Goal: Transaction & Acquisition: Book appointment/travel/reservation

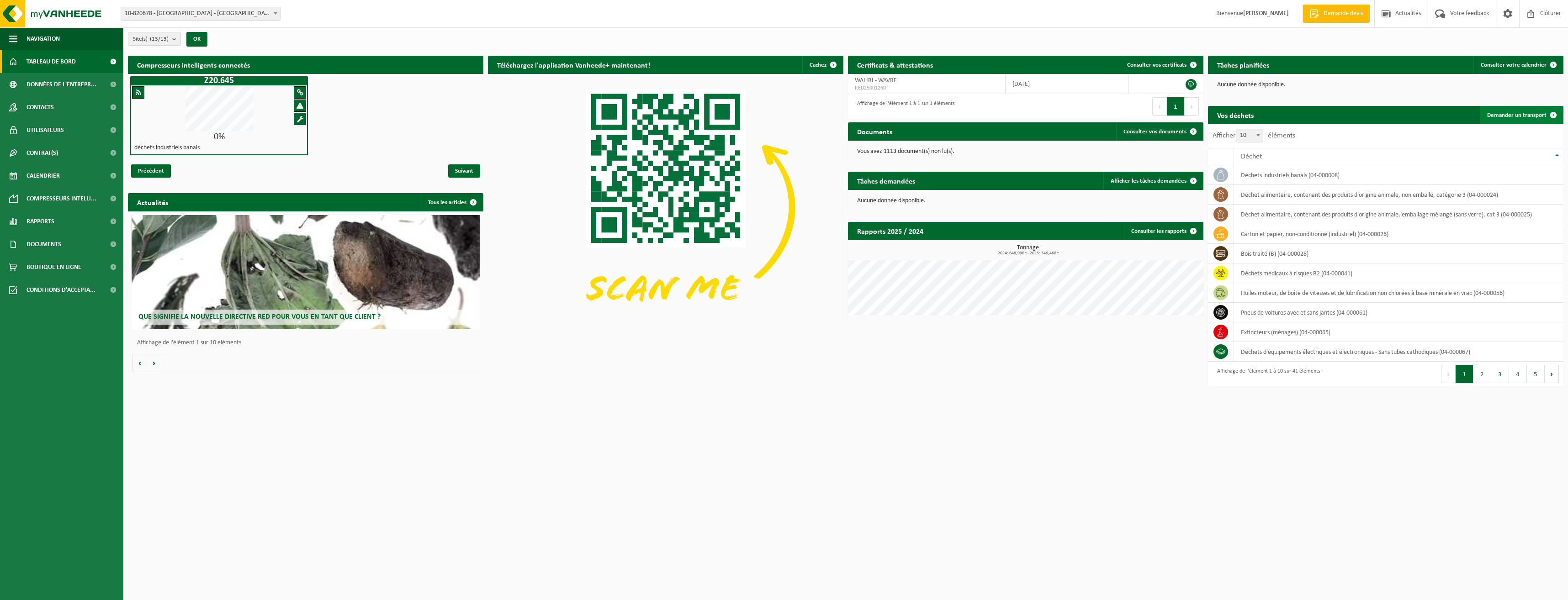
click at [1532, 114] on span "Demander un transport" at bounding box center [1517, 116] width 60 height 6
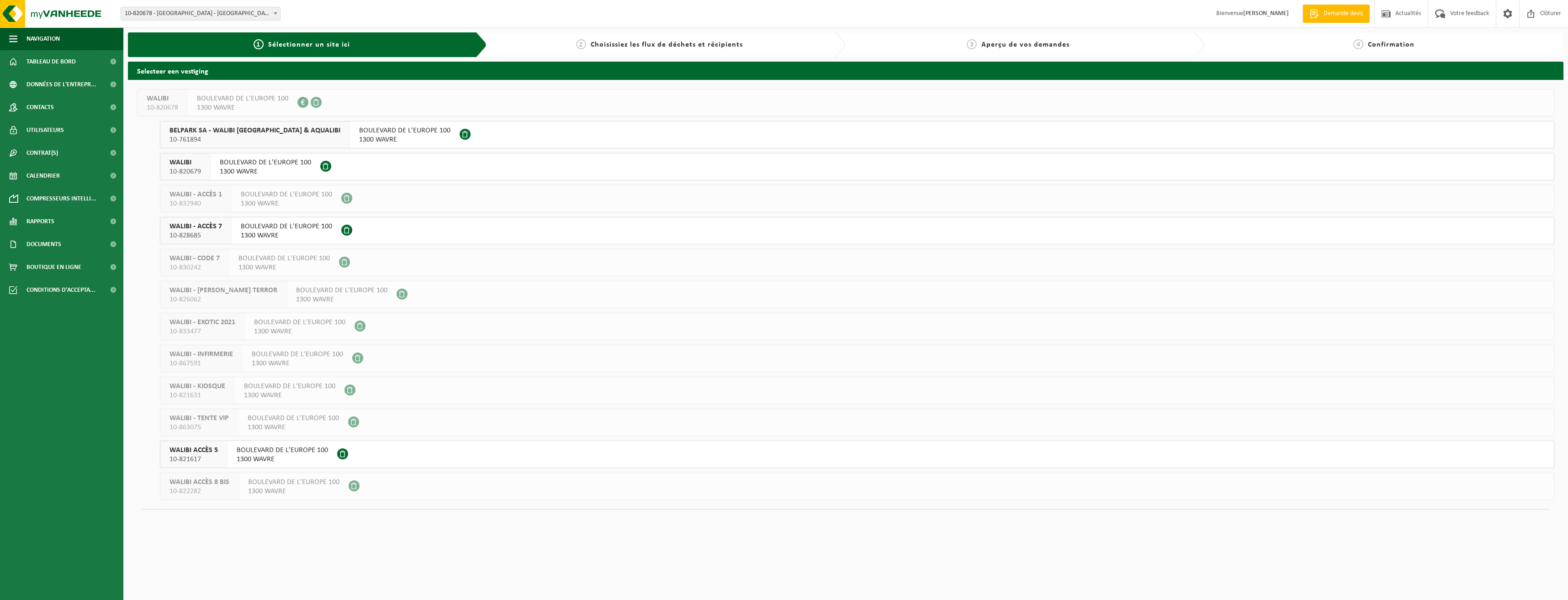
click at [279, 448] on span "BOULEVARD DE L'EUROPE 100" at bounding box center [282, 450] width 91 height 9
click at [370, 133] on span "BOULEVARD DE L'EUROPE 100" at bounding box center [405, 130] width 91 height 9
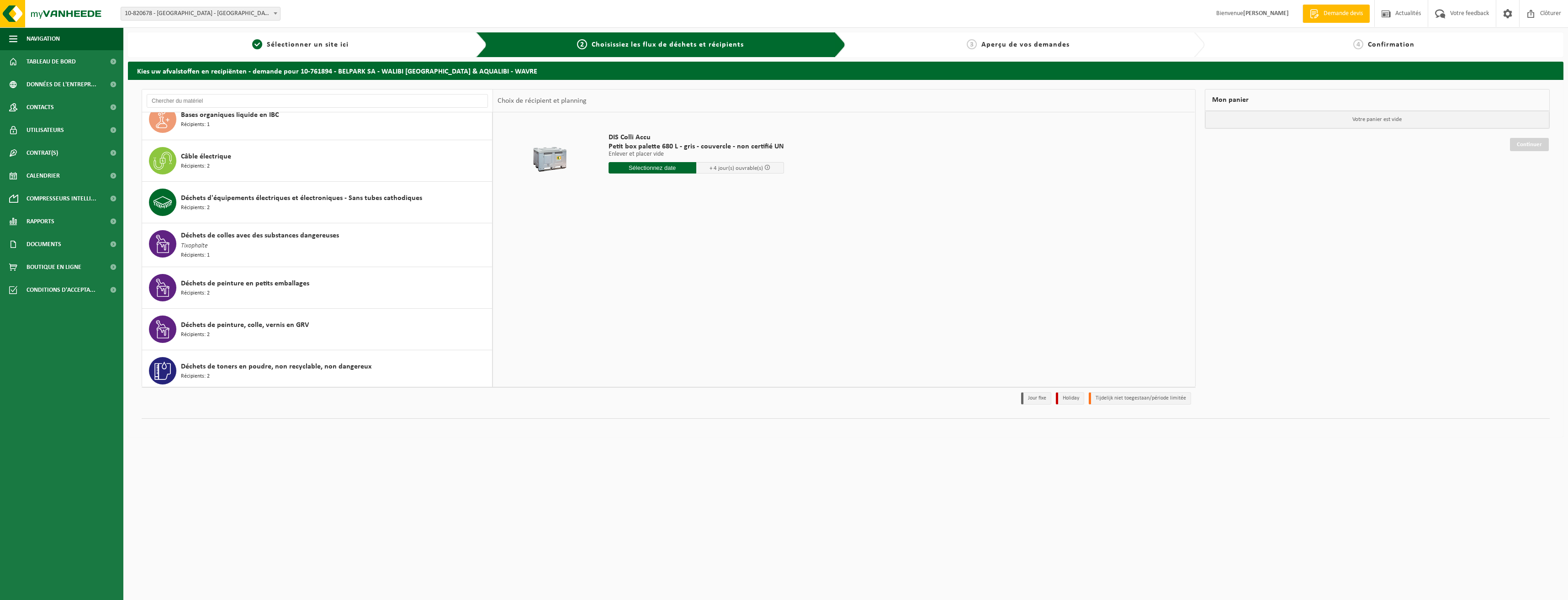
scroll to position [183, 0]
click at [380, 208] on div "Déchets d'équipements électriques et électroniques - Sans tubes cathodiques Réc…" at bounding box center [335, 201] width 309 height 27
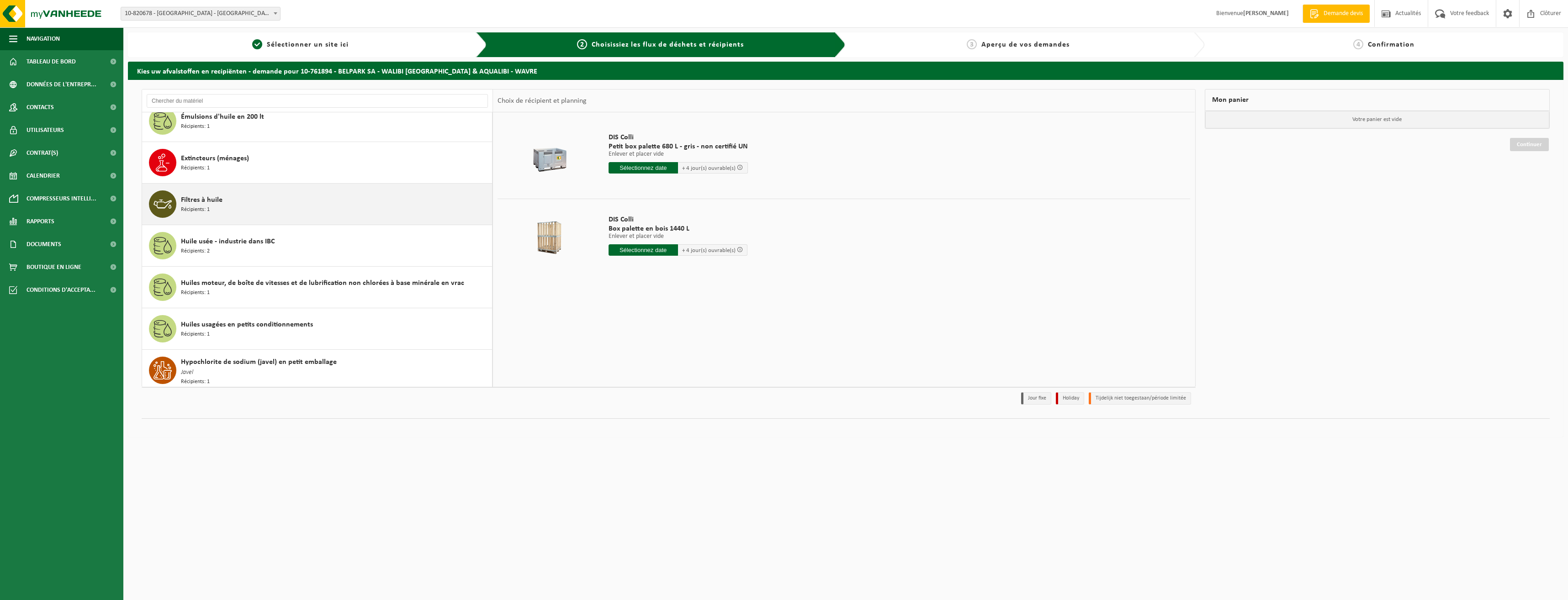
scroll to position [707, 0]
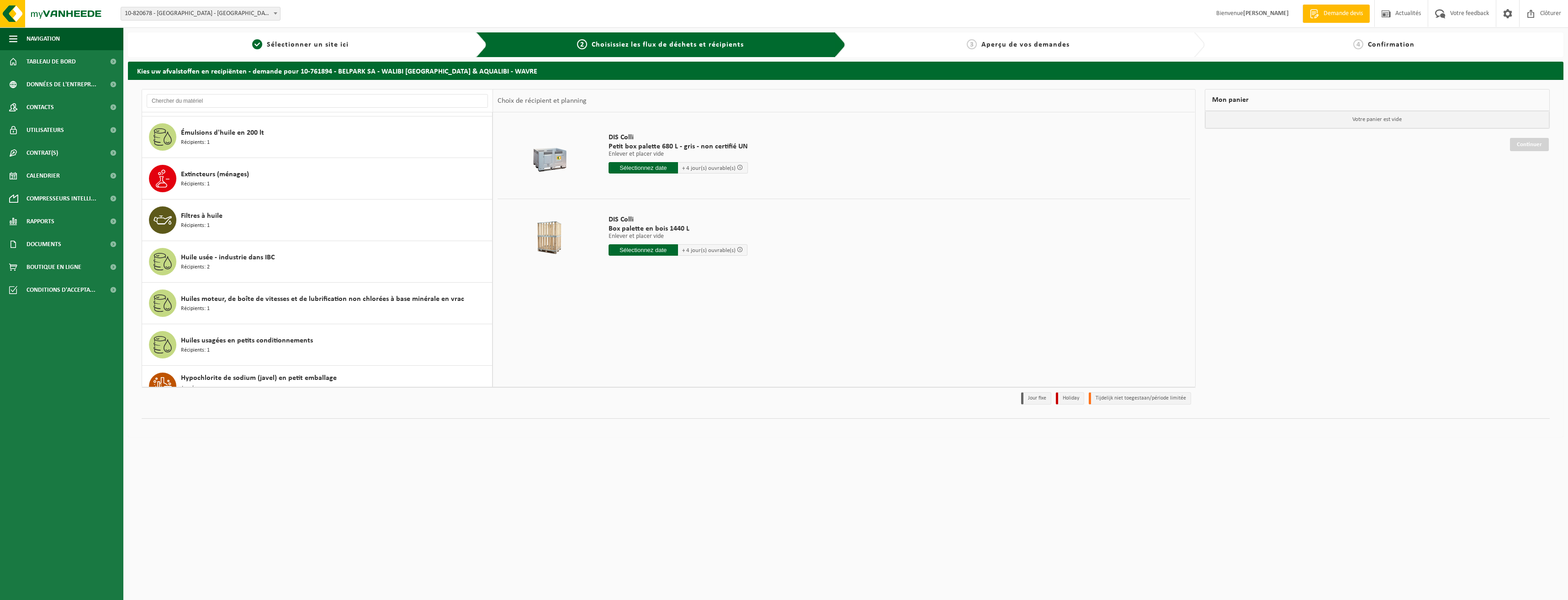
click at [651, 247] on input "text" at bounding box center [643, 250] width 69 height 12
click at [632, 343] on div "19" at bounding box center [633, 346] width 16 height 15
type input "à partir de 2025-08-19"
type input "2025-08-19"
click at [670, 268] on input "4" at bounding box center [643, 267] width 69 height 12
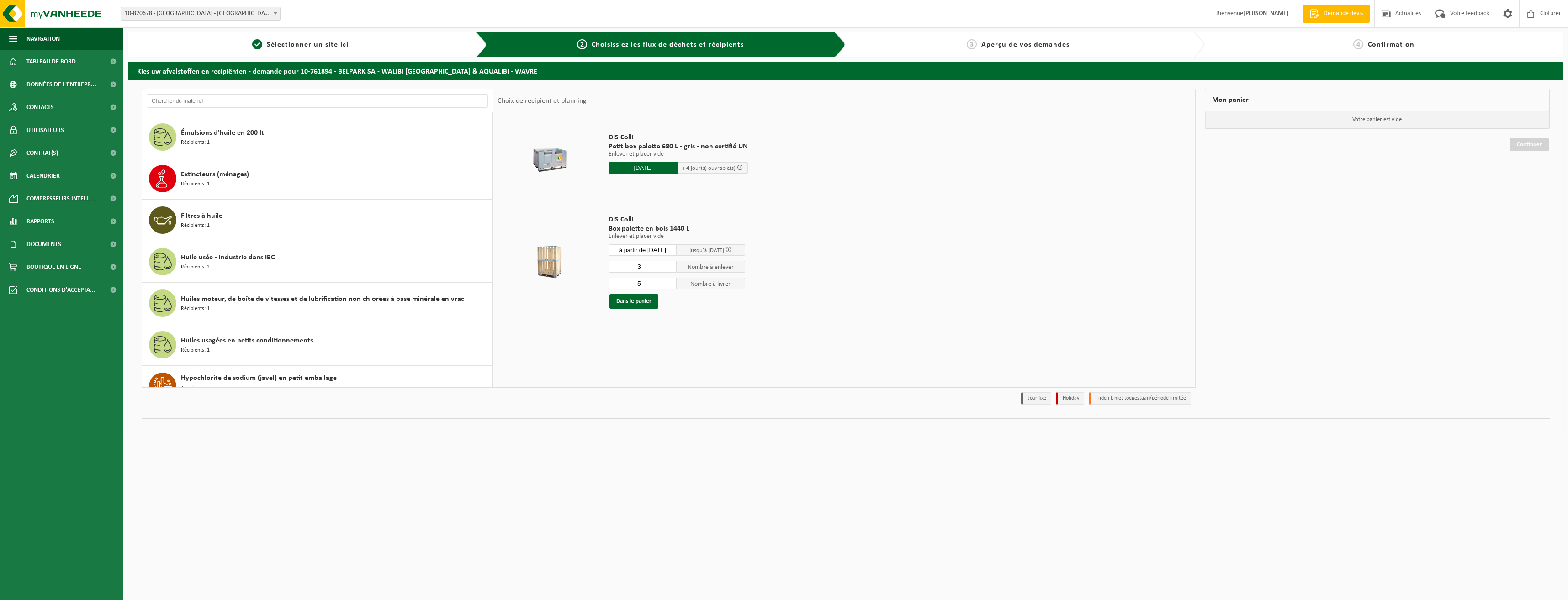
click at [670, 268] on input "3" at bounding box center [643, 267] width 69 height 12
click at [670, 268] on input "2" at bounding box center [643, 267] width 69 height 12
click at [670, 268] on input "1" at bounding box center [643, 267] width 69 height 12
click at [670, 268] on input "0" at bounding box center [643, 267] width 69 height 12
type input "1"
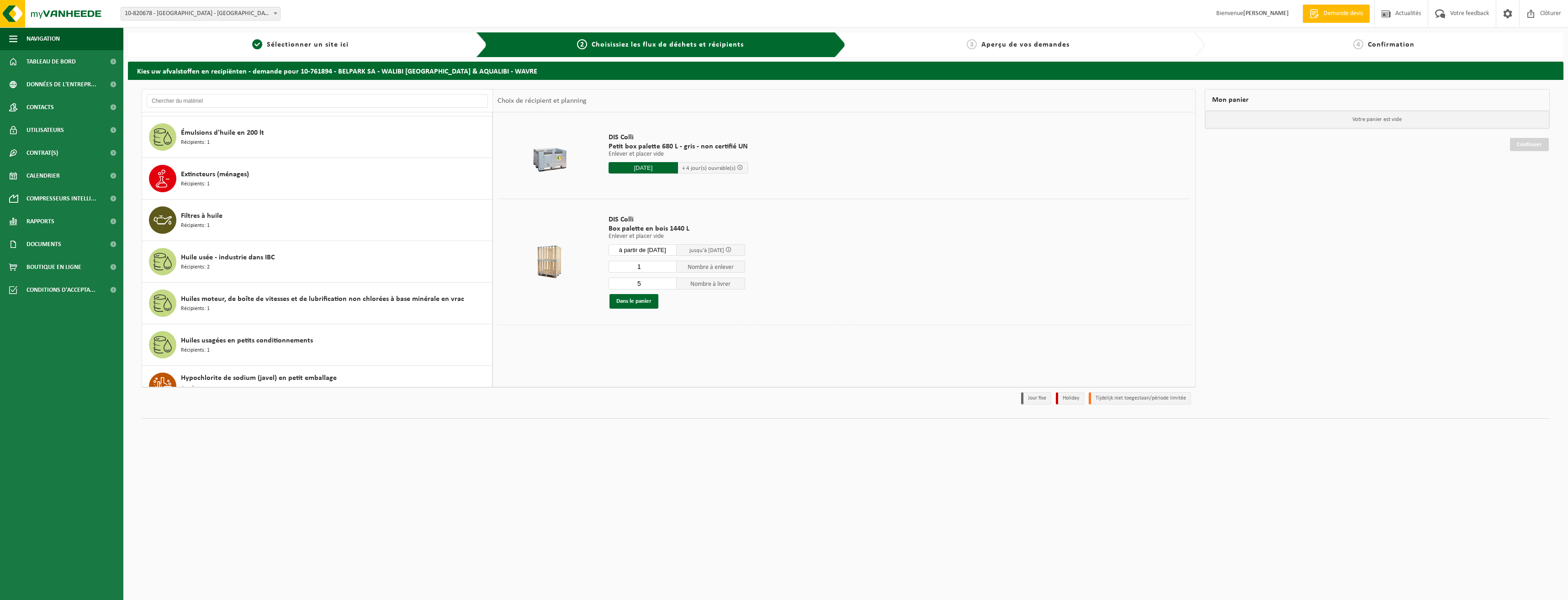
click at [668, 263] on input "1" at bounding box center [643, 267] width 69 height 12
click at [668, 286] on input "4" at bounding box center [643, 284] width 69 height 12
click at [668, 286] on input "3" at bounding box center [643, 284] width 69 height 12
click at [668, 286] on input "2" at bounding box center [643, 284] width 69 height 12
click at [668, 286] on input "1" at bounding box center [643, 284] width 69 height 12
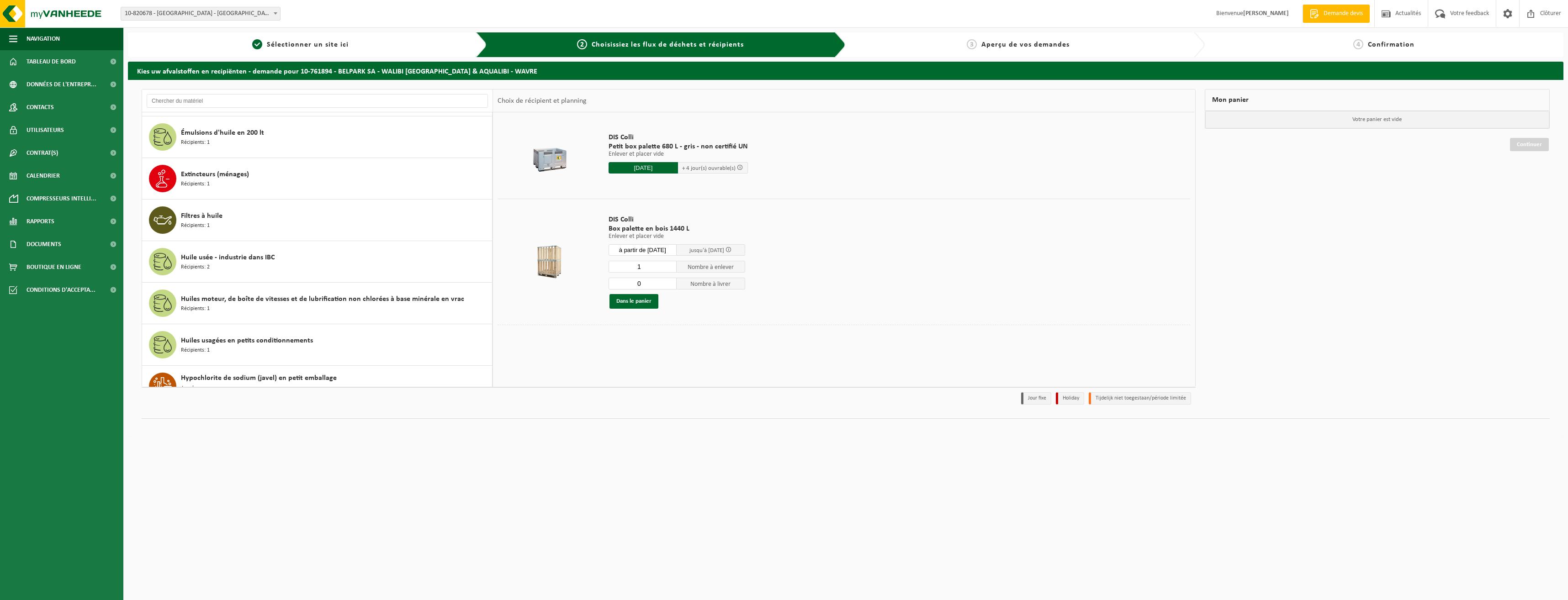
click at [668, 286] on input "0" at bounding box center [643, 284] width 69 height 12
type input "1"
click at [668, 283] on input "1" at bounding box center [643, 284] width 69 height 12
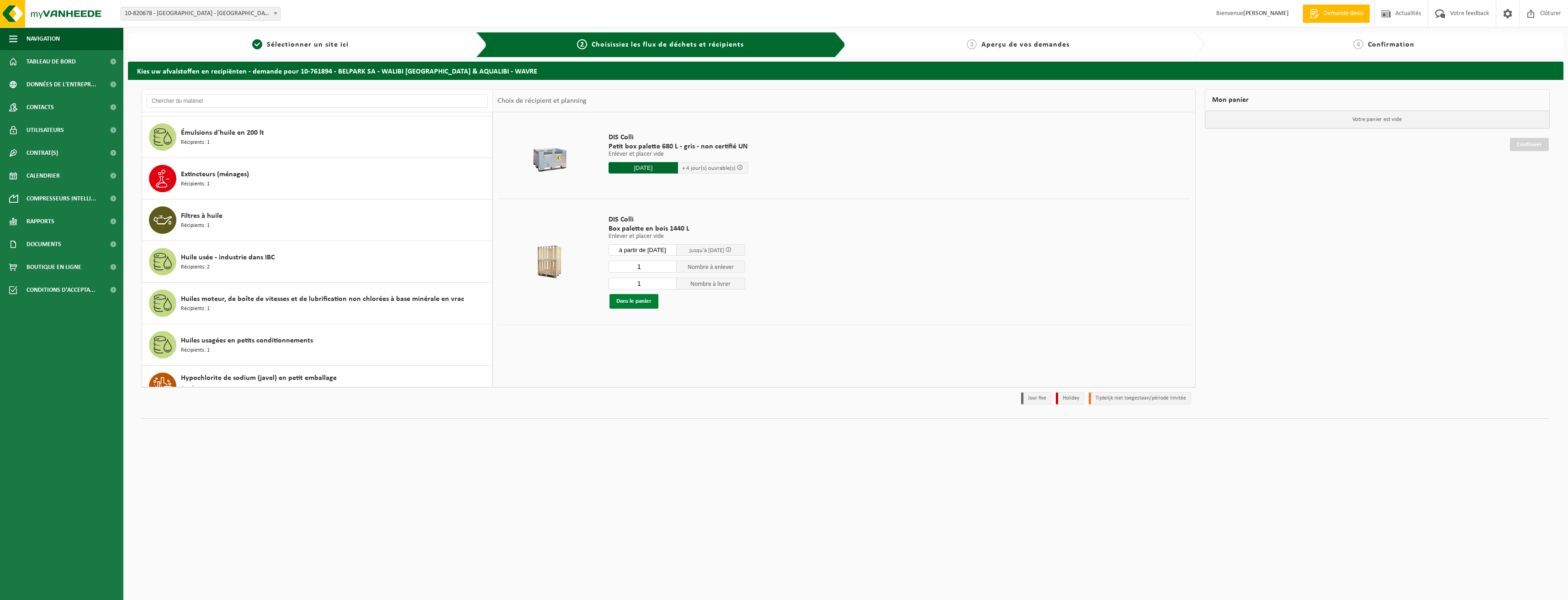
click at [653, 298] on button "Dans le panier" at bounding box center [634, 301] width 49 height 15
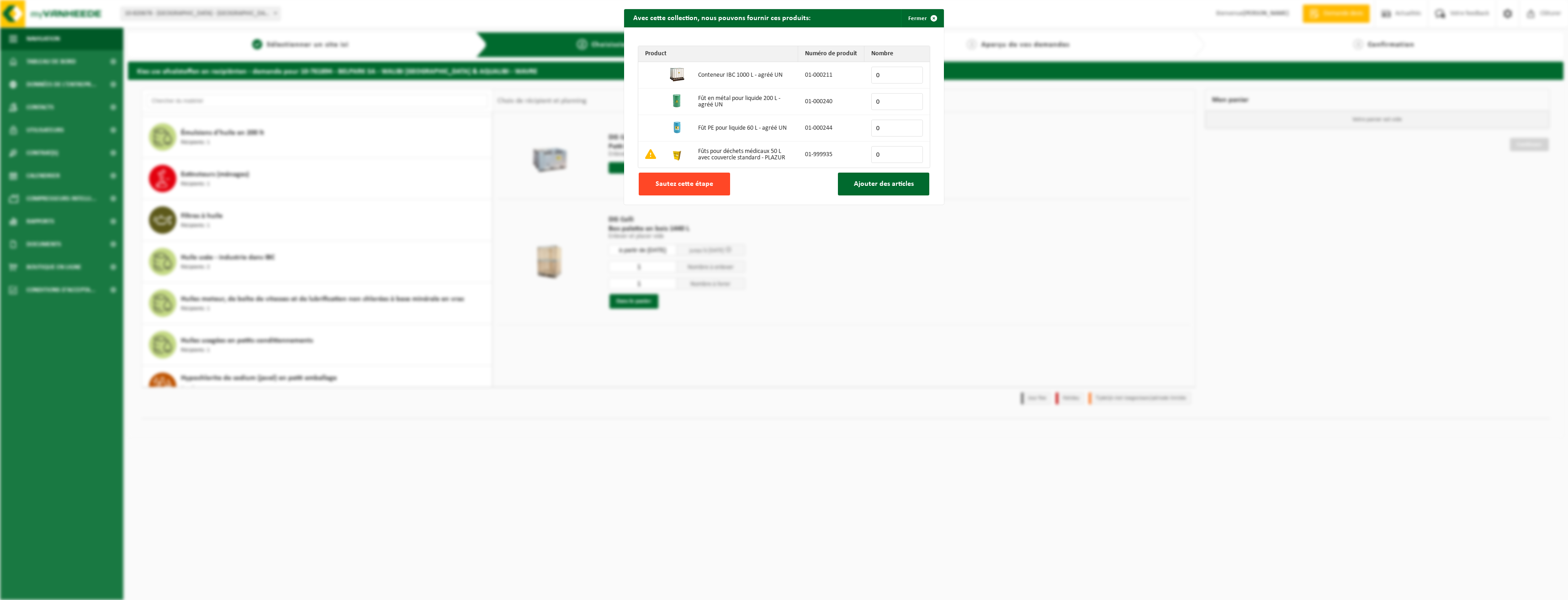
click at [659, 183] on span "Sautez cette étape" at bounding box center [684, 184] width 58 height 7
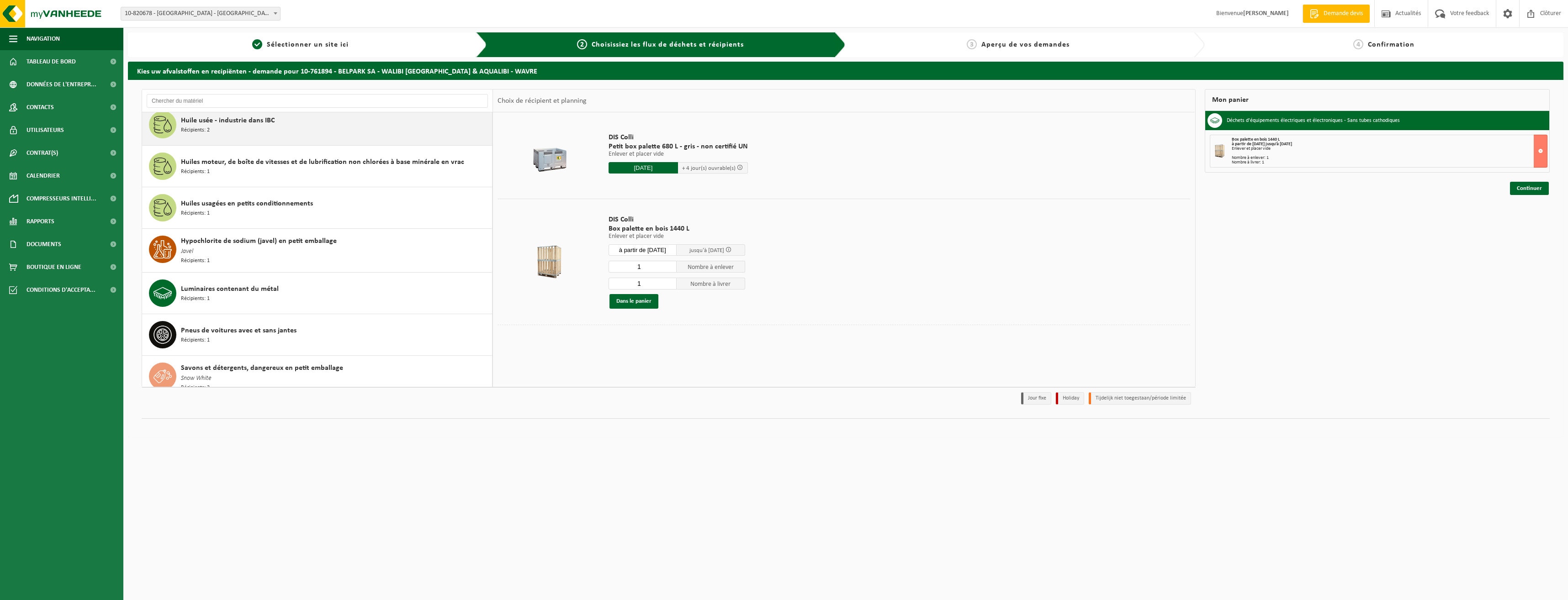
scroll to position [890, 0]
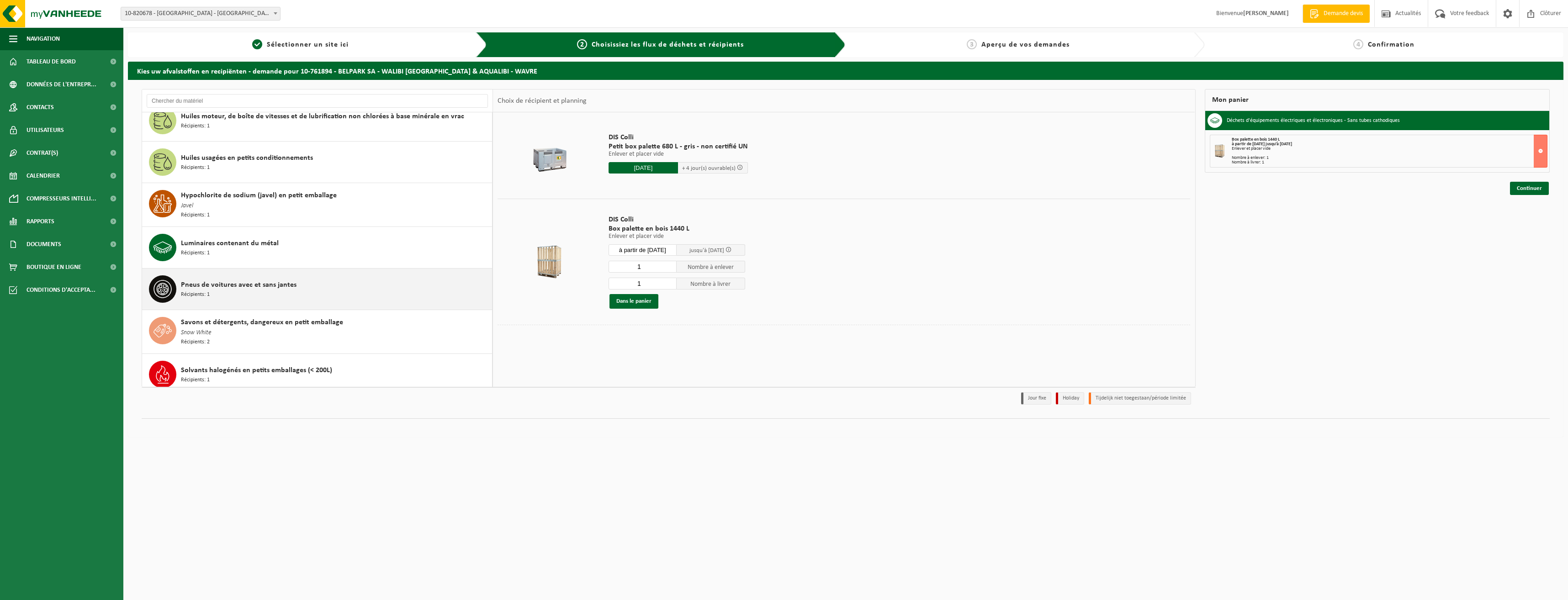
click at [318, 289] on div "Pneus de voitures avec et sans jantes Récipients: 1" at bounding box center [335, 289] width 309 height 27
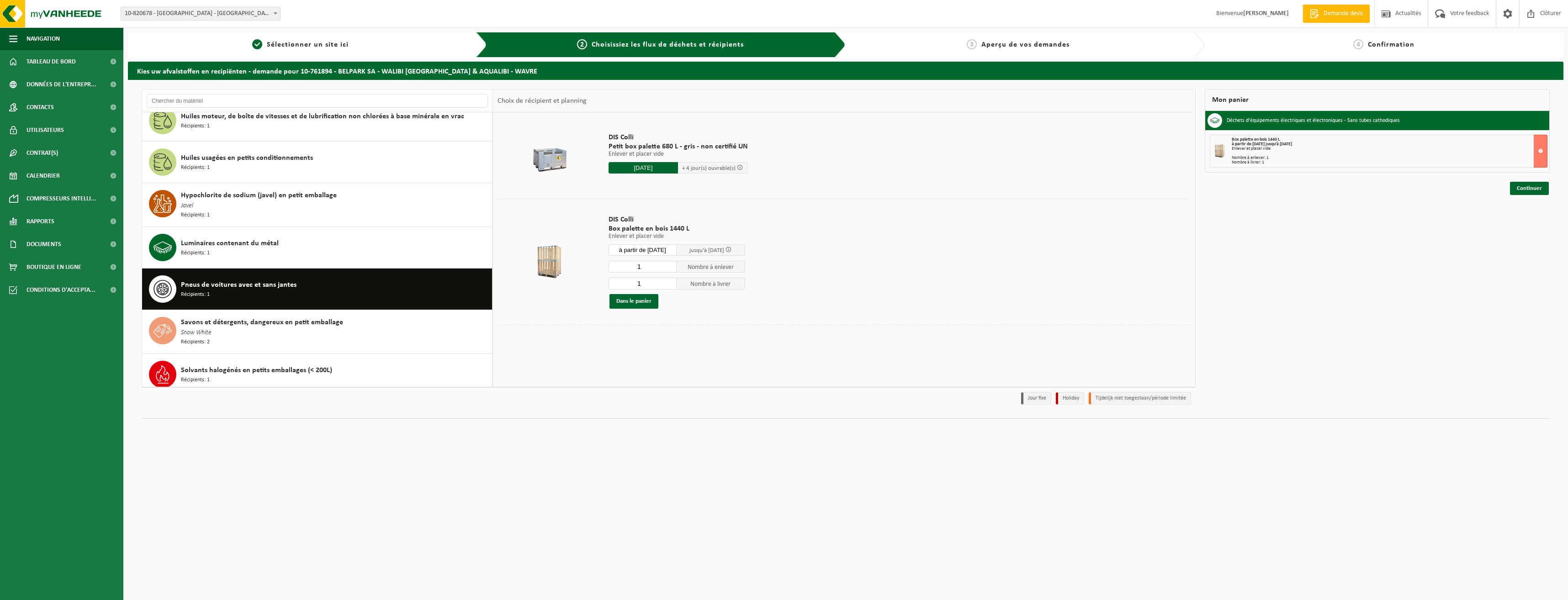
scroll to position [934, 0]
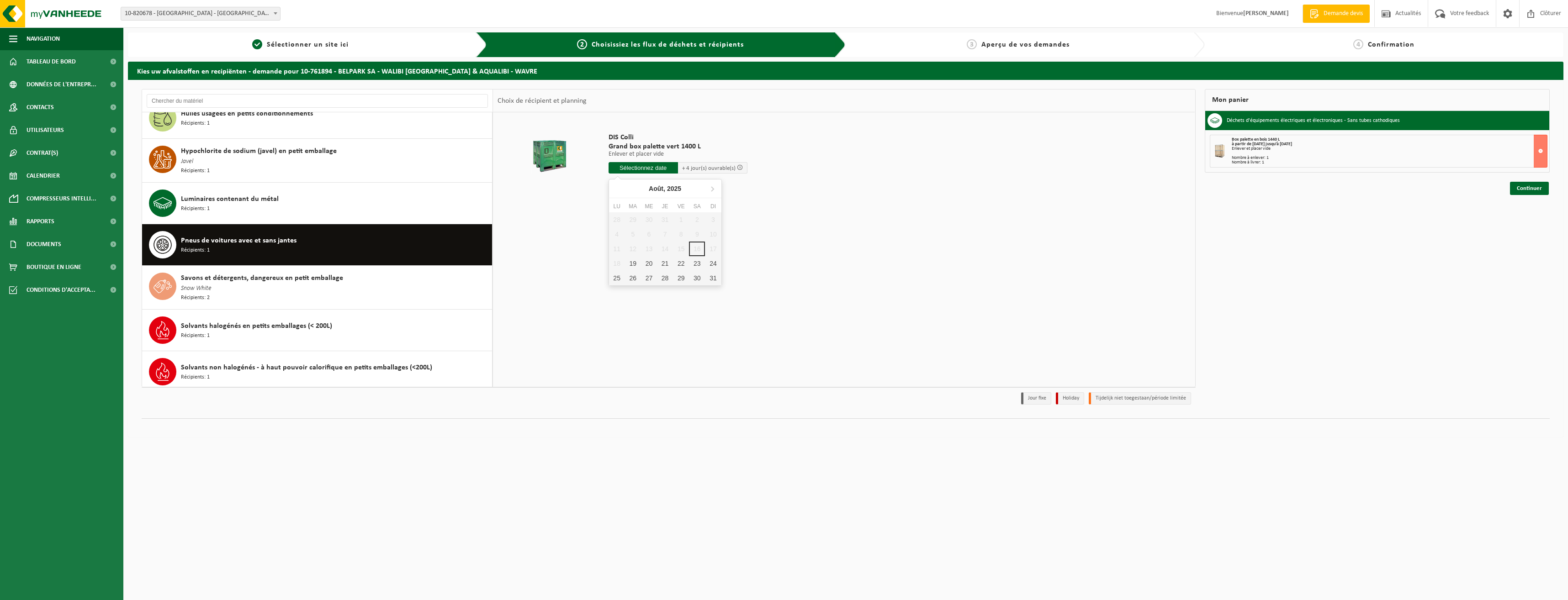
click at [663, 168] on input "text" at bounding box center [643, 167] width 69 height 12
click at [637, 265] on div "19" at bounding box center [633, 263] width 16 height 15
type input "à partir de 2025-08-19"
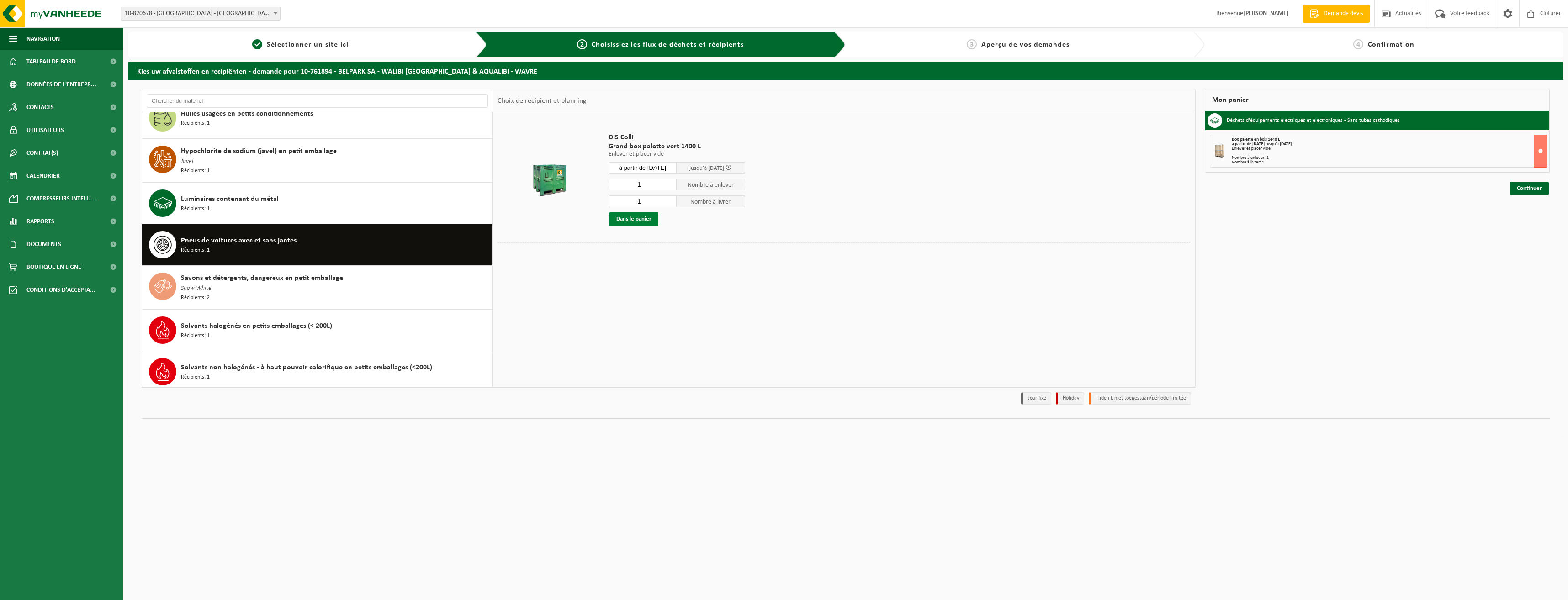
click at [647, 223] on button "Dans le panier" at bounding box center [634, 219] width 49 height 15
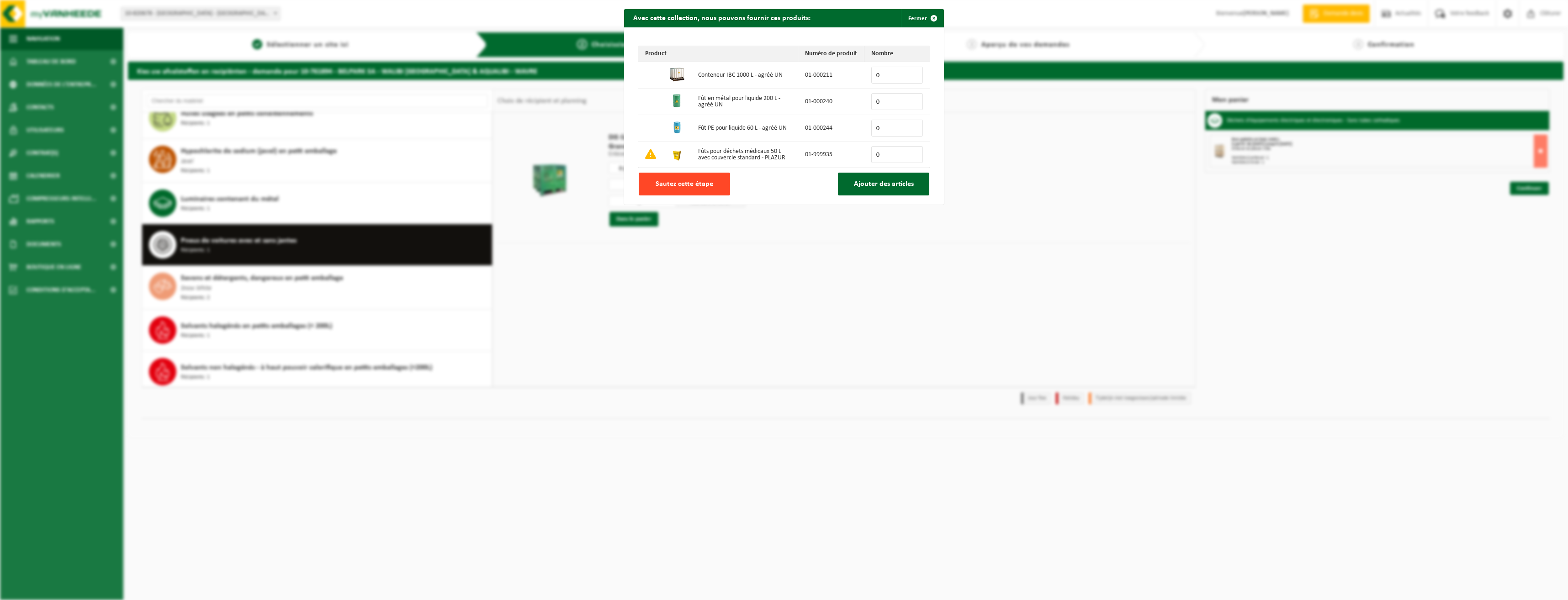
click at [693, 187] on button "Sautez cette étape" at bounding box center [684, 184] width 91 height 23
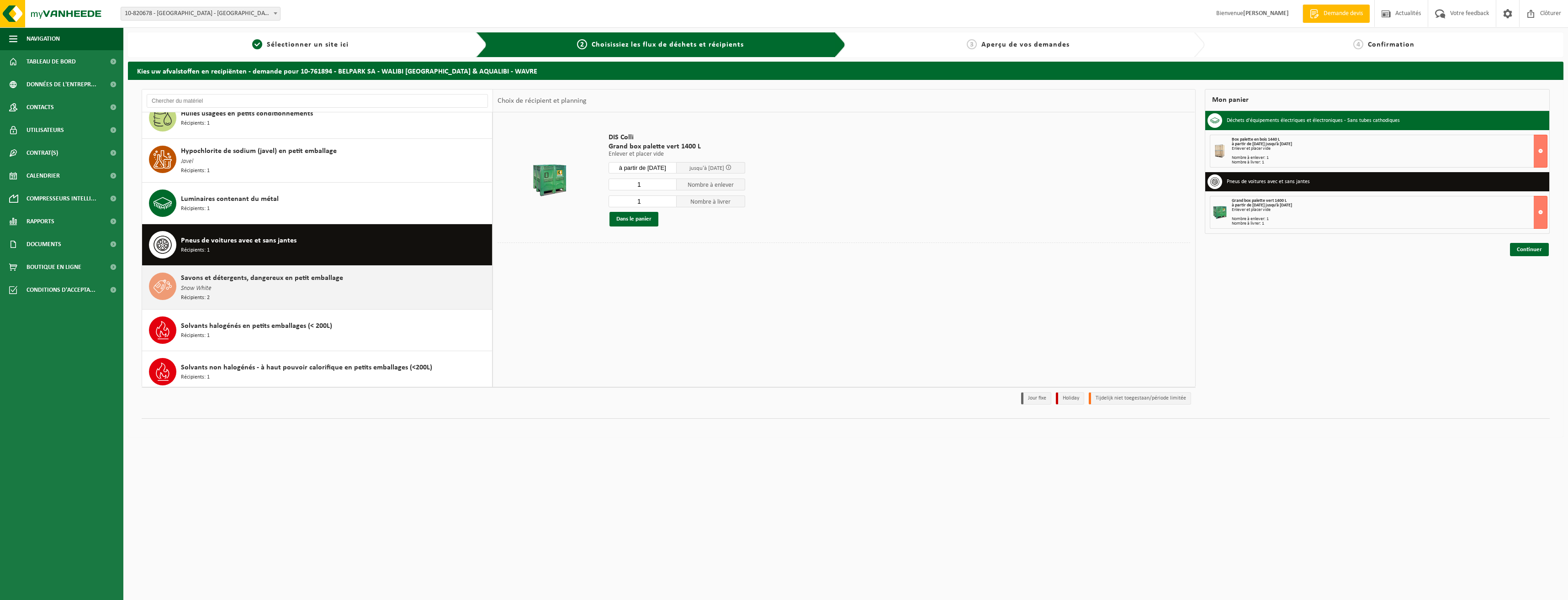
click at [356, 292] on div "Savons et détergents, dangereux en petit emballage Snow White Récipients: 2" at bounding box center [335, 287] width 309 height 30
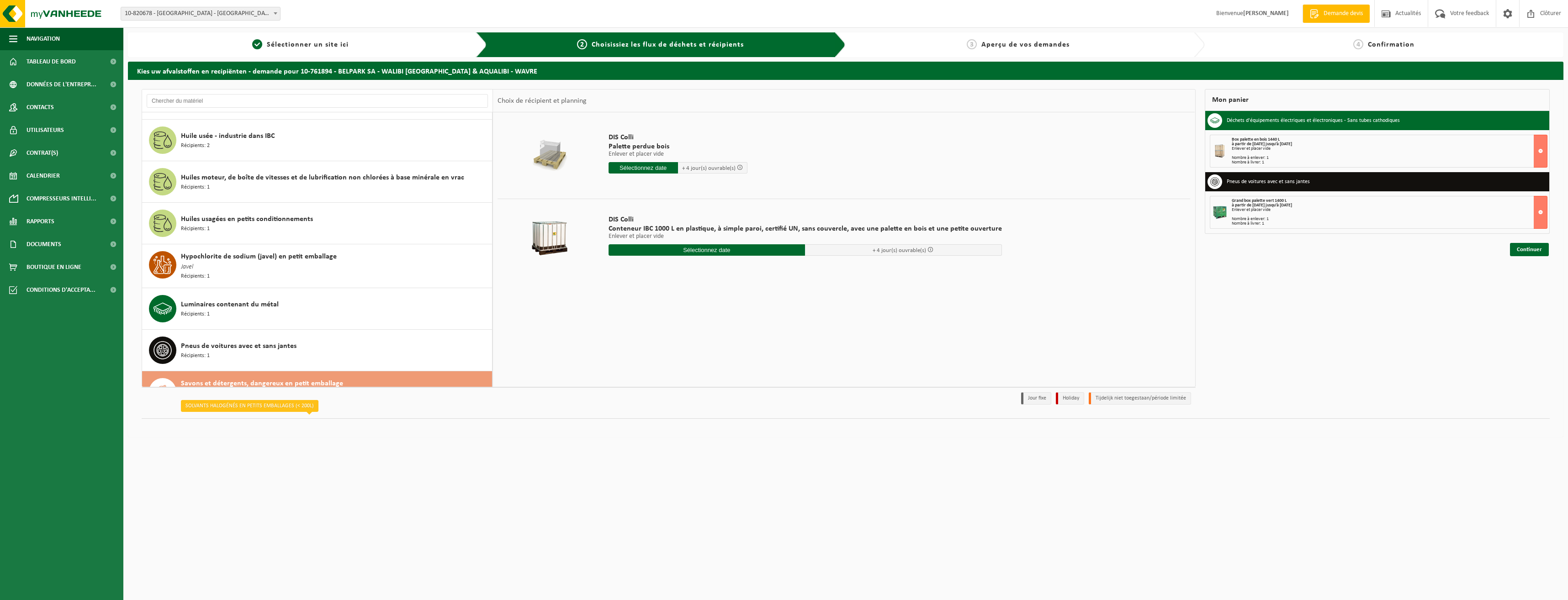
scroll to position [752, 0]
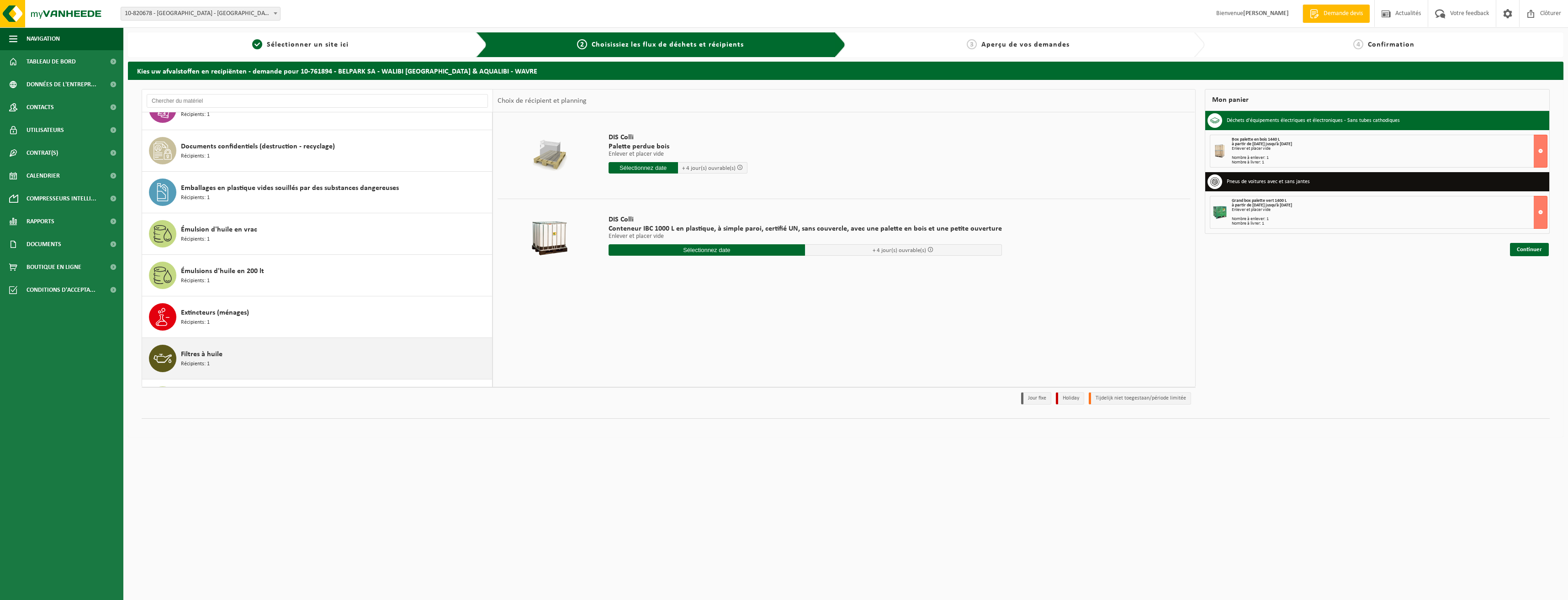
click at [301, 348] on div "Filtres à huile Récipients: 1" at bounding box center [335, 358] width 309 height 27
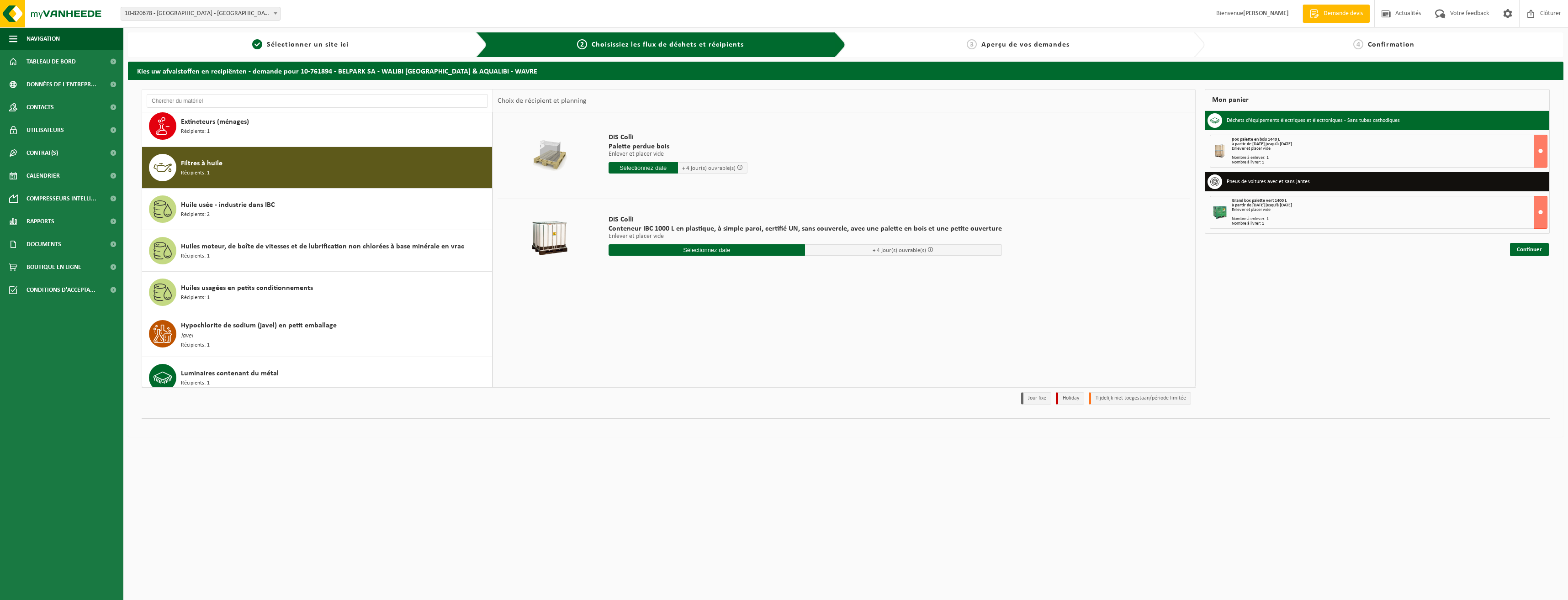
scroll to position [792, 0]
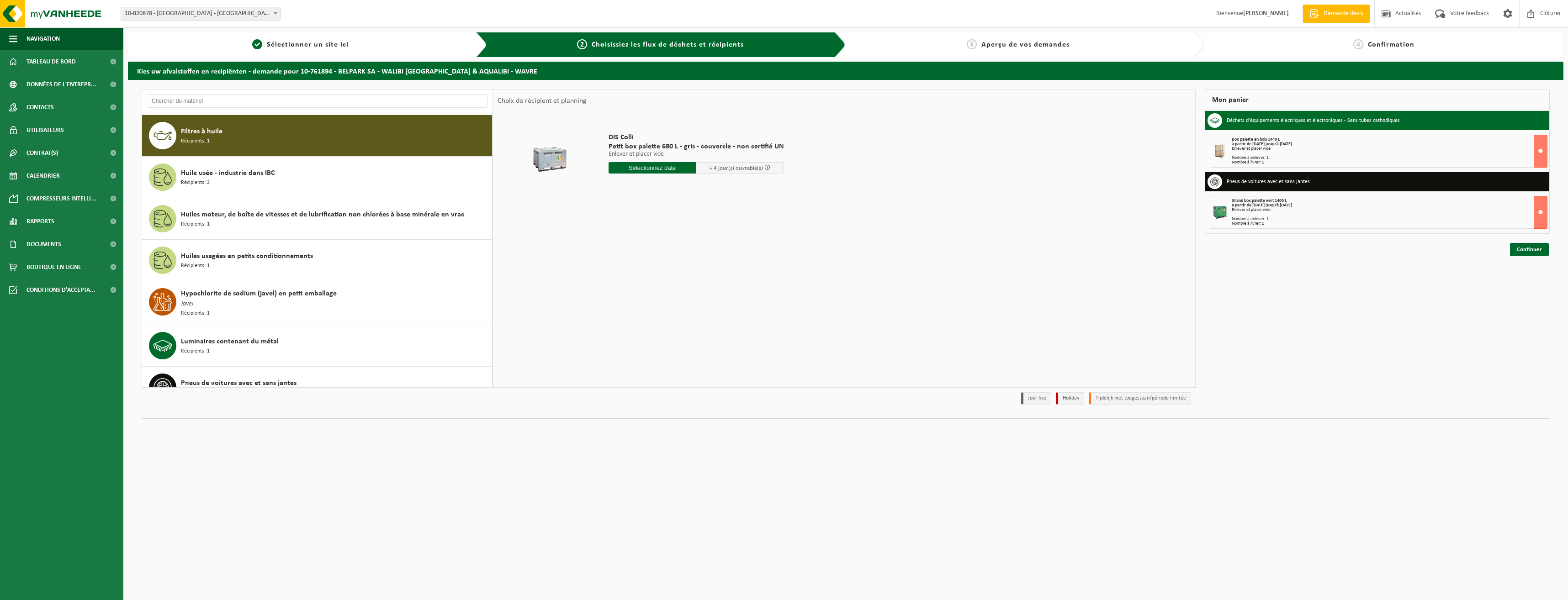
click at [657, 169] on input "text" at bounding box center [653, 167] width 88 height 12
click at [639, 258] on div "19" at bounding box center [633, 263] width 16 height 15
type input "à partir de 2025-08-19"
click at [632, 217] on button "Dans le panier" at bounding box center [634, 219] width 49 height 15
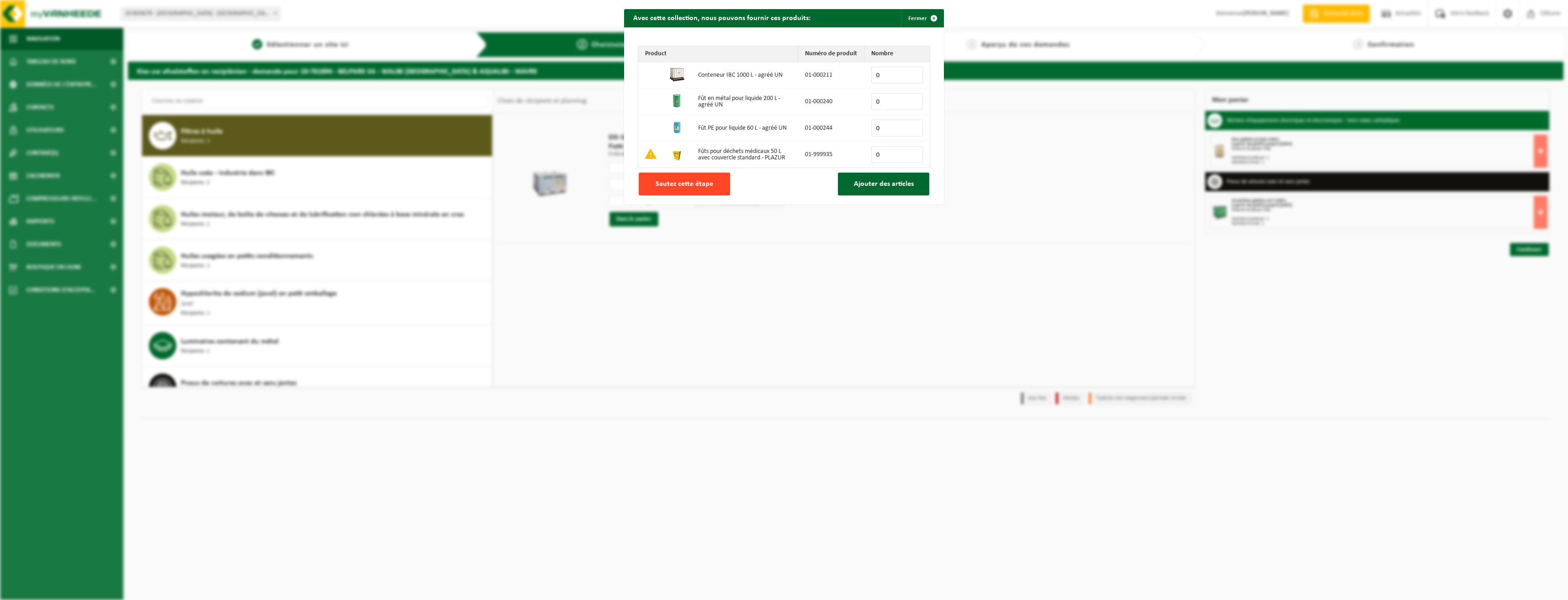
click at [684, 186] on span "Sautez cette étape" at bounding box center [684, 184] width 58 height 7
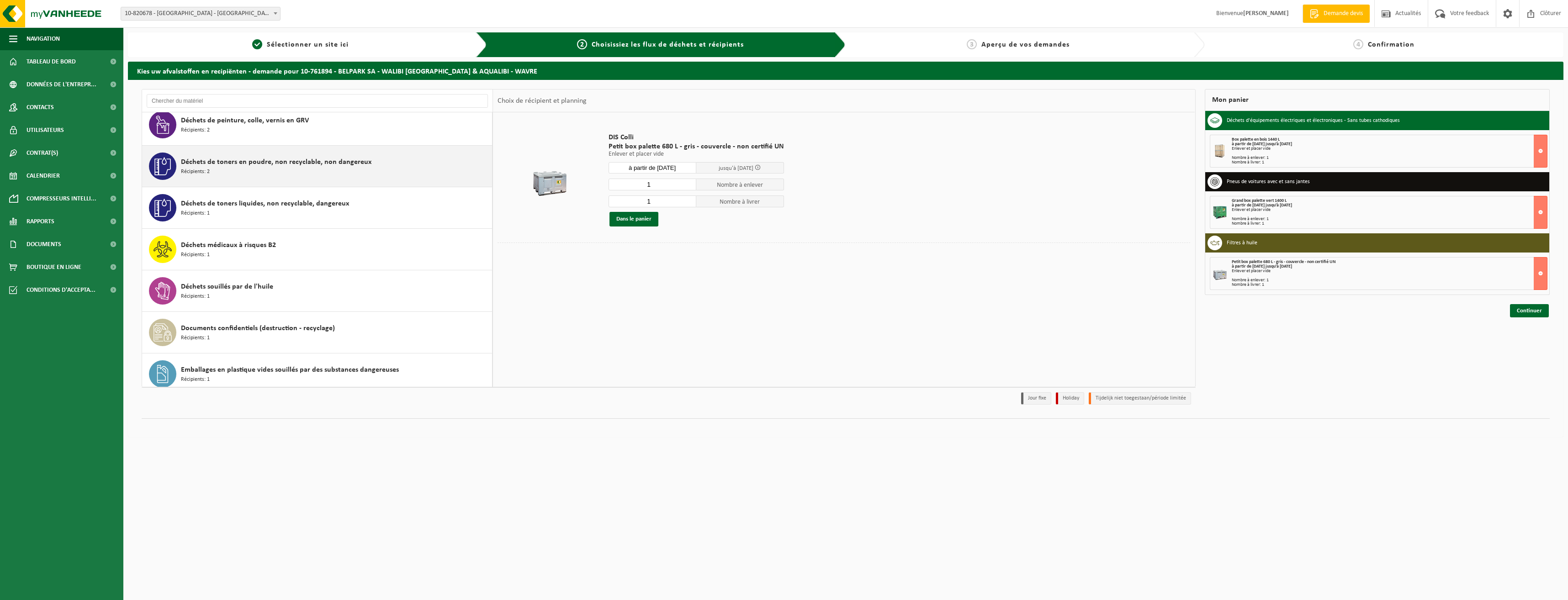
scroll to position [411, 0]
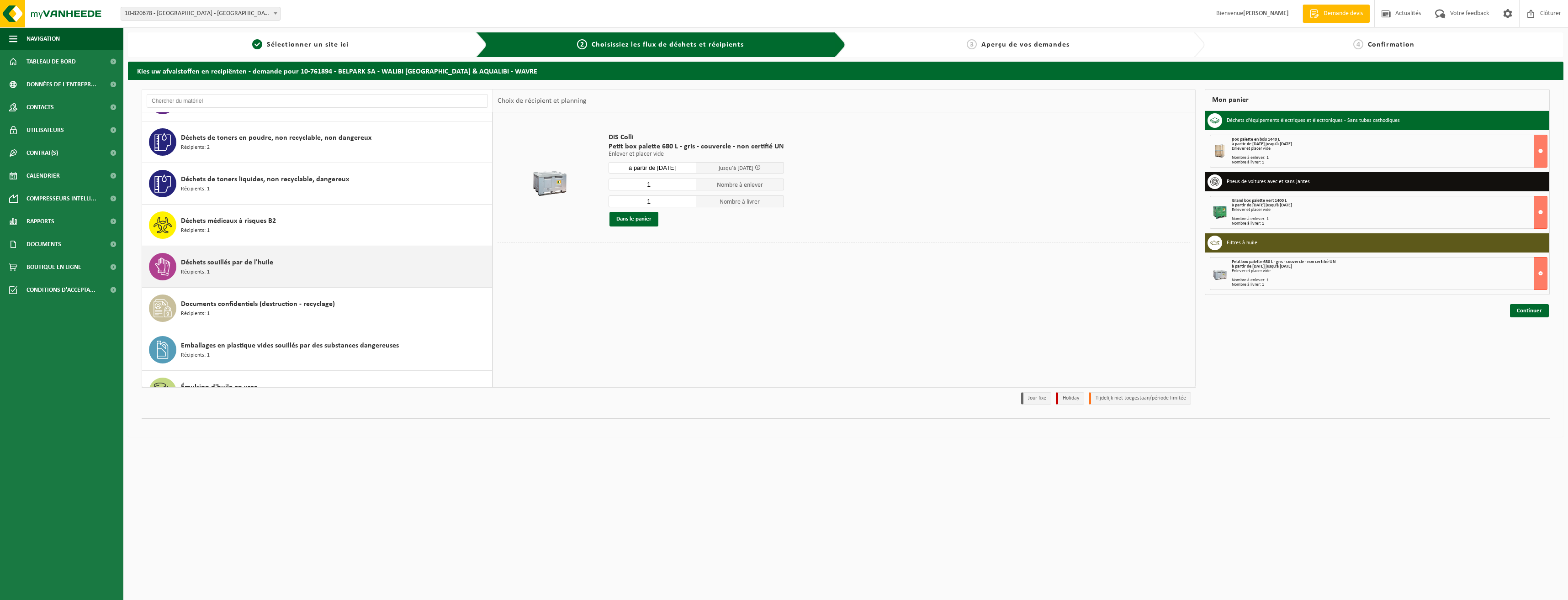
click at [352, 264] on div "Déchets souillés par de l'huile Récipients: 1" at bounding box center [335, 267] width 309 height 27
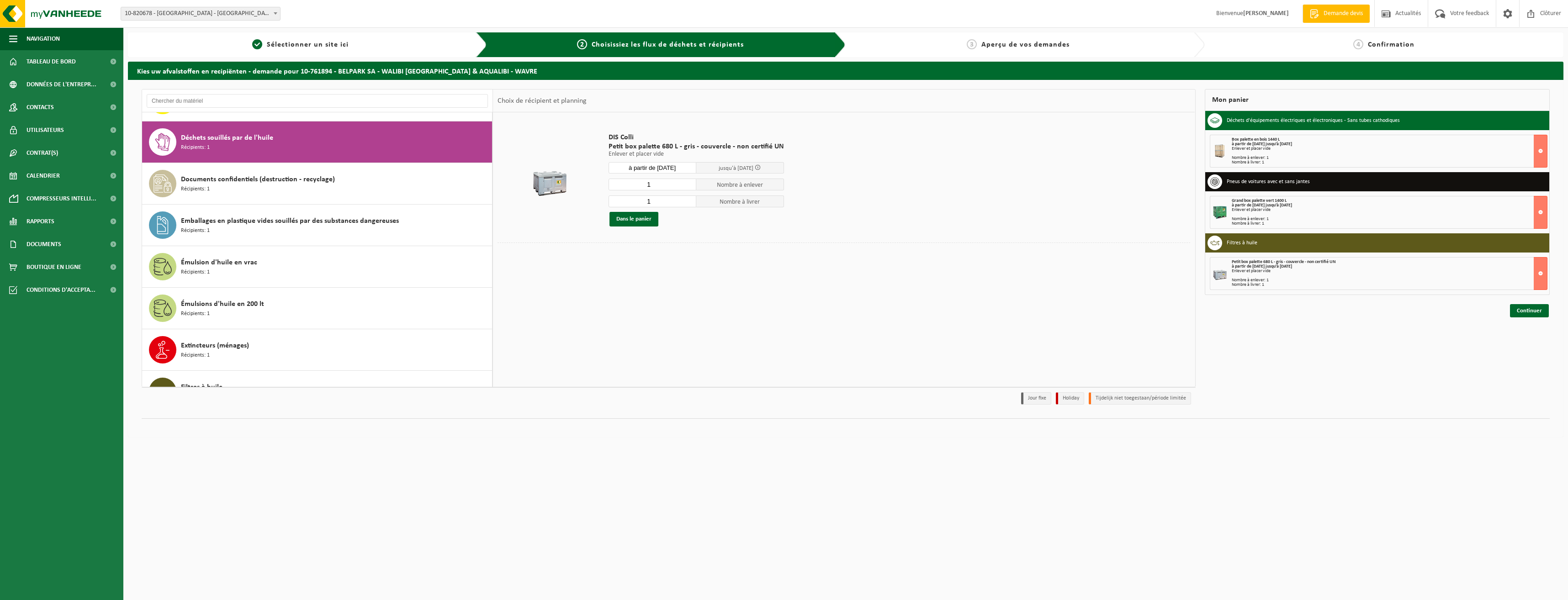
scroll to position [542, 0]
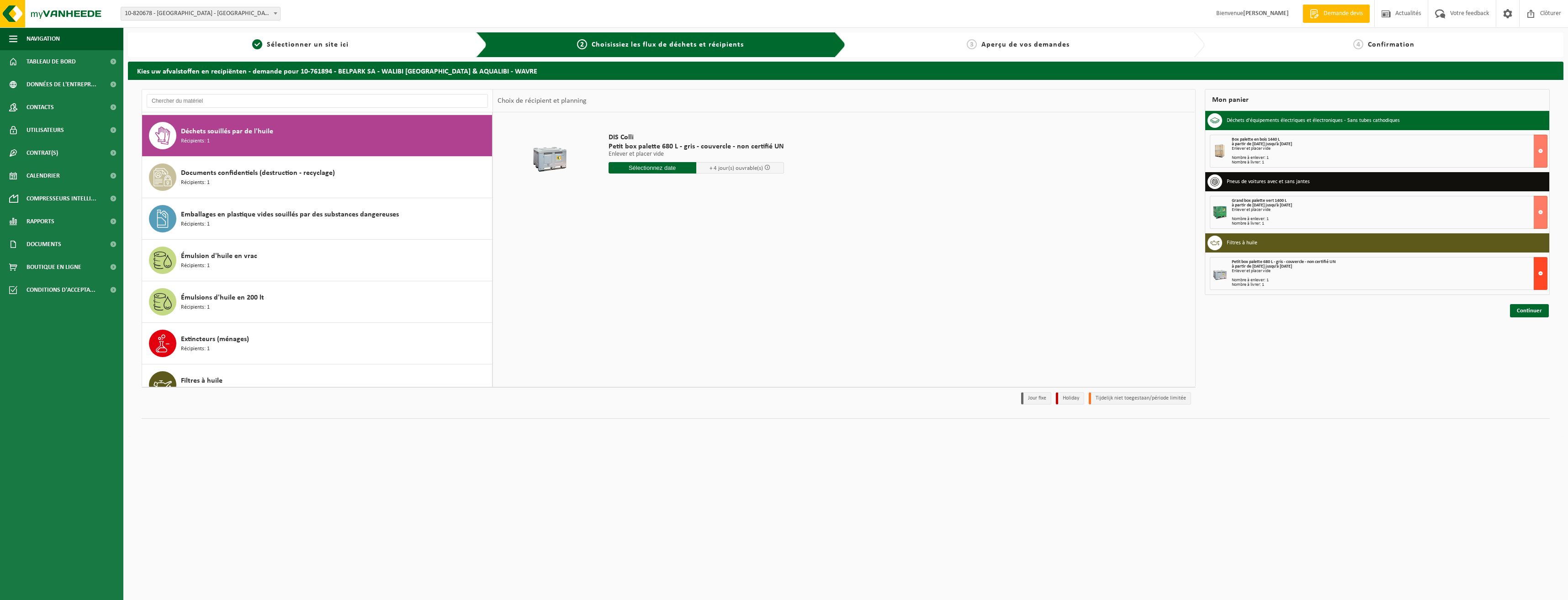
click at [1541, 272] on button at bounding box center [1541, 274] width 14 height 33
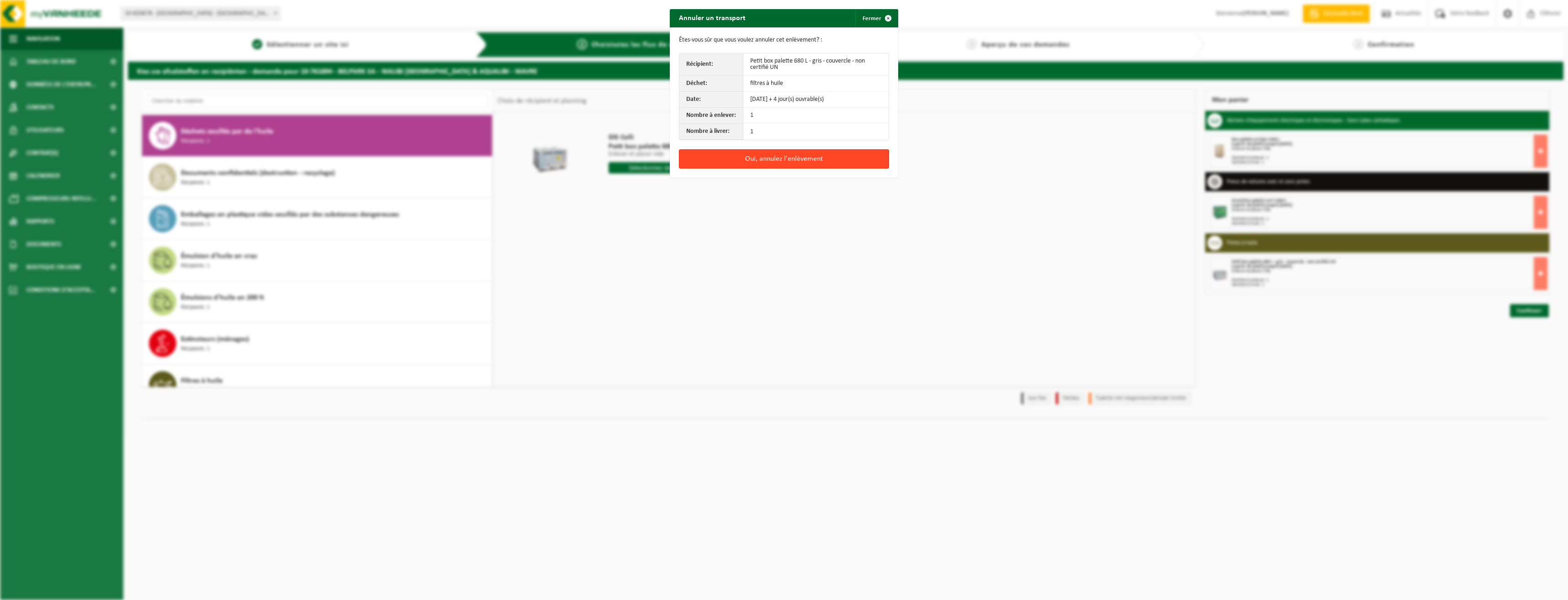
click at [763, 162] on button "Oui, annulez l'enlèvement" at bounding box center [783, 159] width 210 height 19
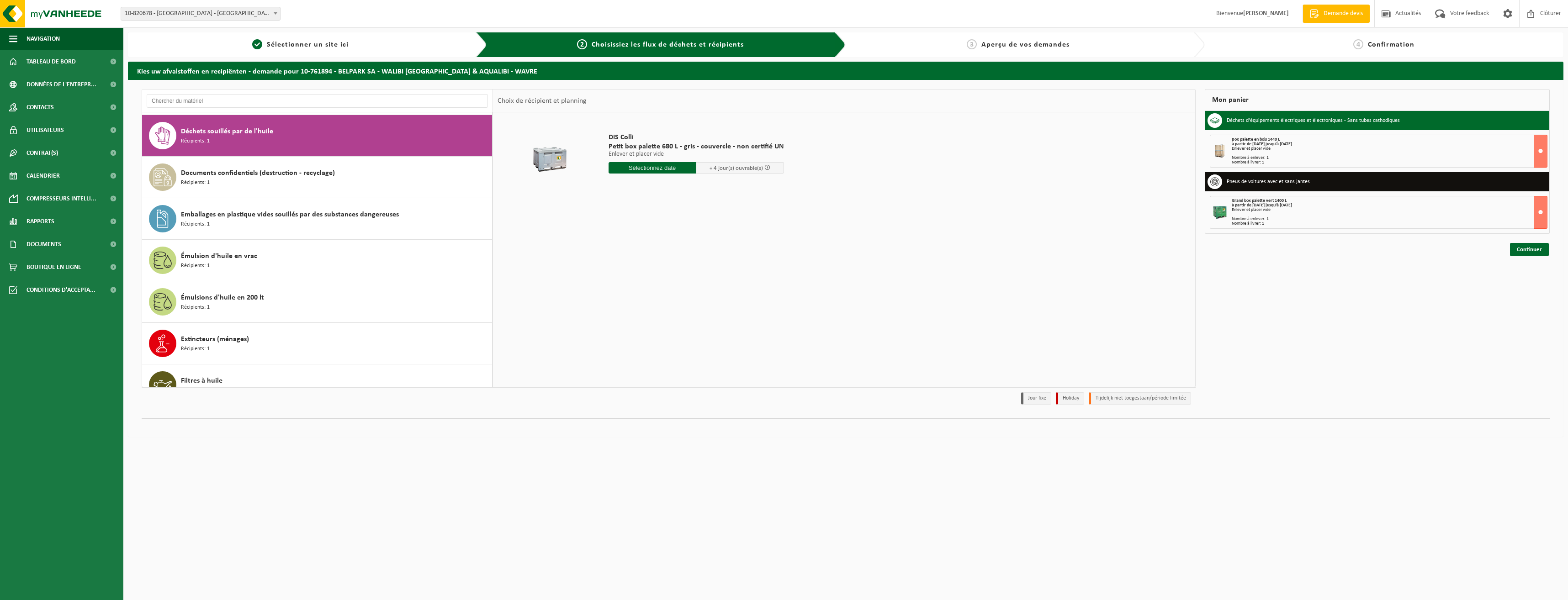
click at [655, 170] on input "text" at bounding box center [653, 167] width 88 height 12
click at [631, 261] on div "19" at bounding box center [633, 263] width 16 height 15
type input "à partir de 2025-08-19"
click at [648, 221] on button "Dans le panier" at bounding box center [634, 219] width 49 height 15
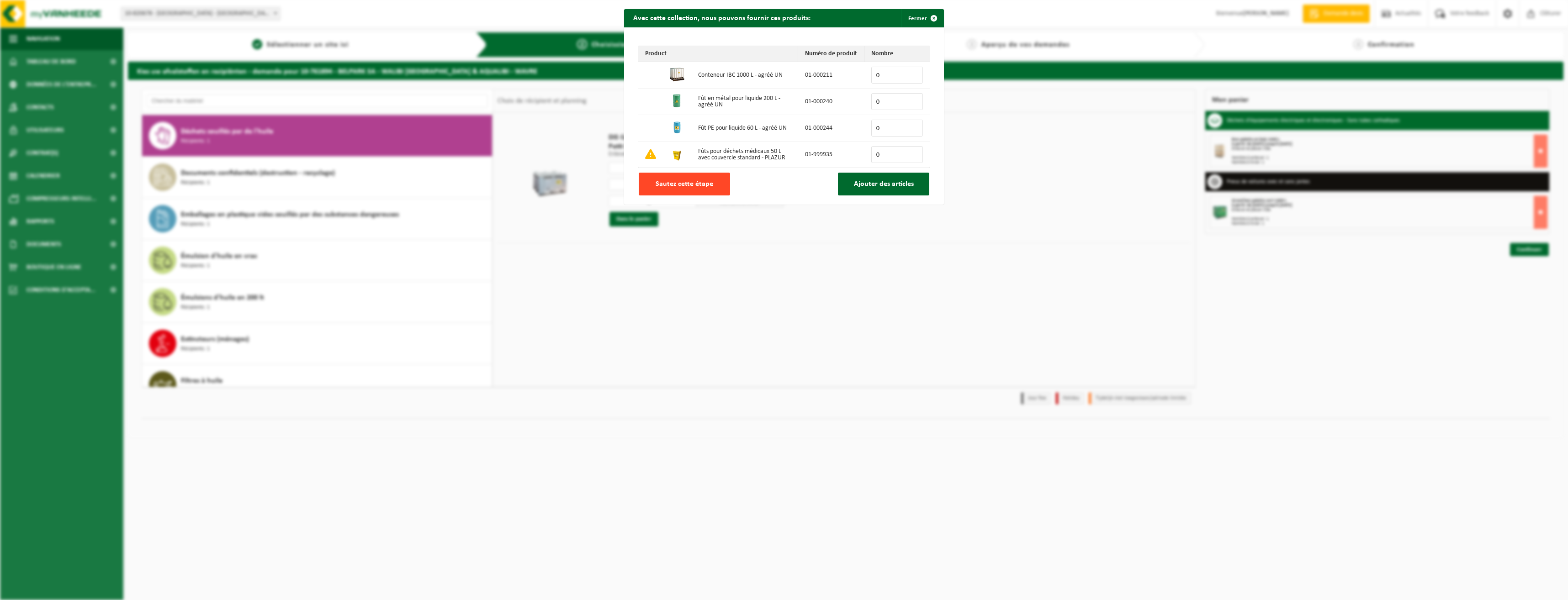
click at [674, 182] on span "Sautez cette étape" at bounding box center [684, 184] width 58 height 7
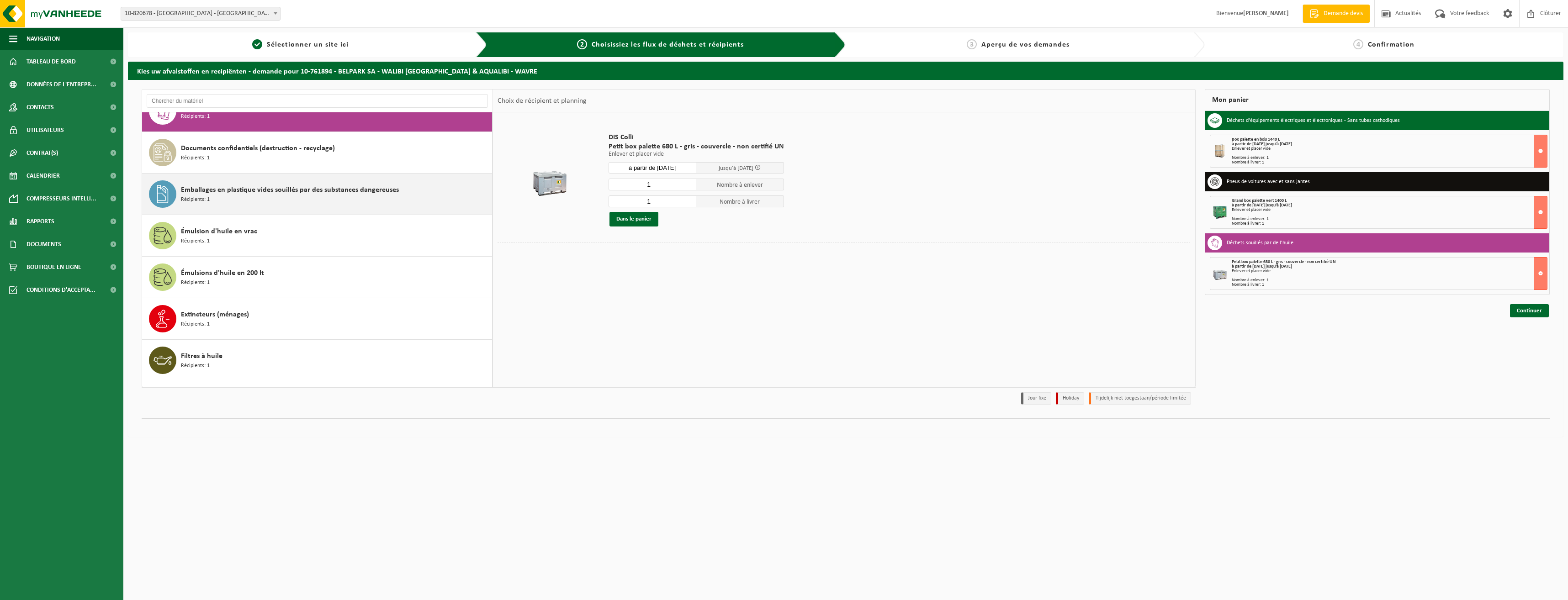
scroll to position [588, 0]
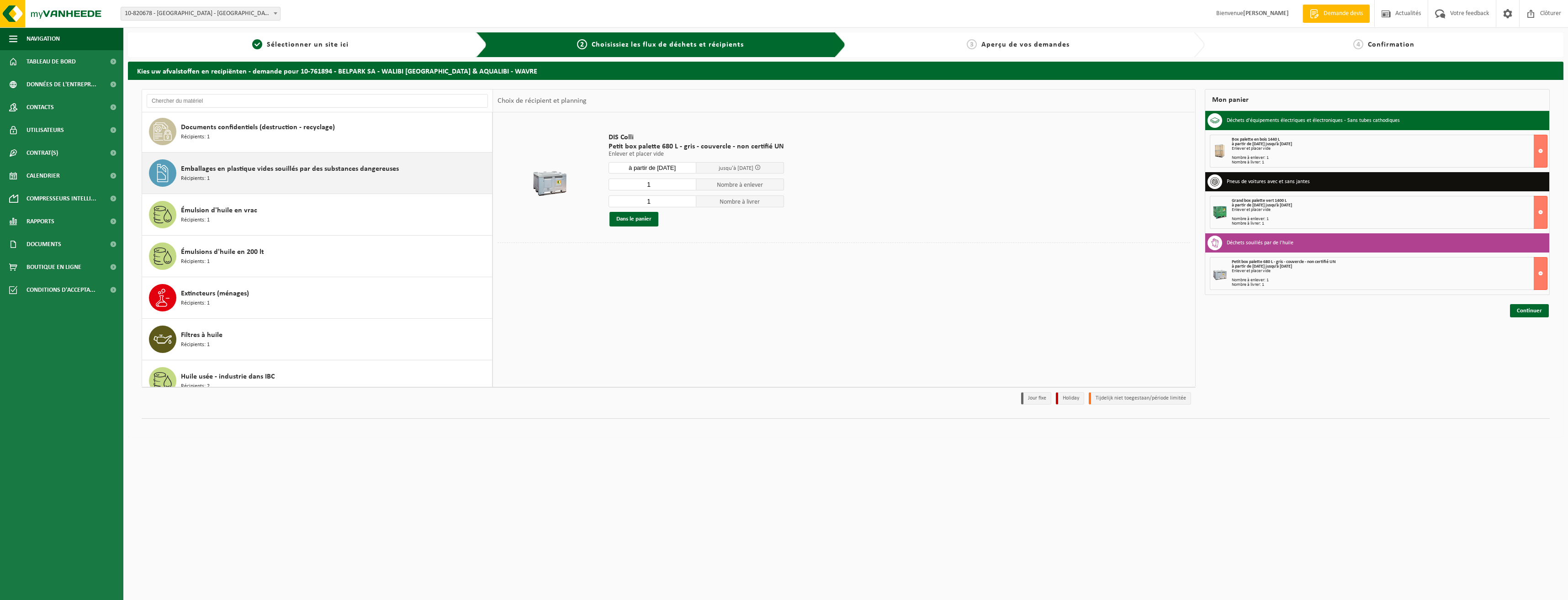
click at [388, 178] on div "Emballages en plastique vides souillés par des substances dangereuses Récipient…" at bounding box center [335, 173] width 309 height 27
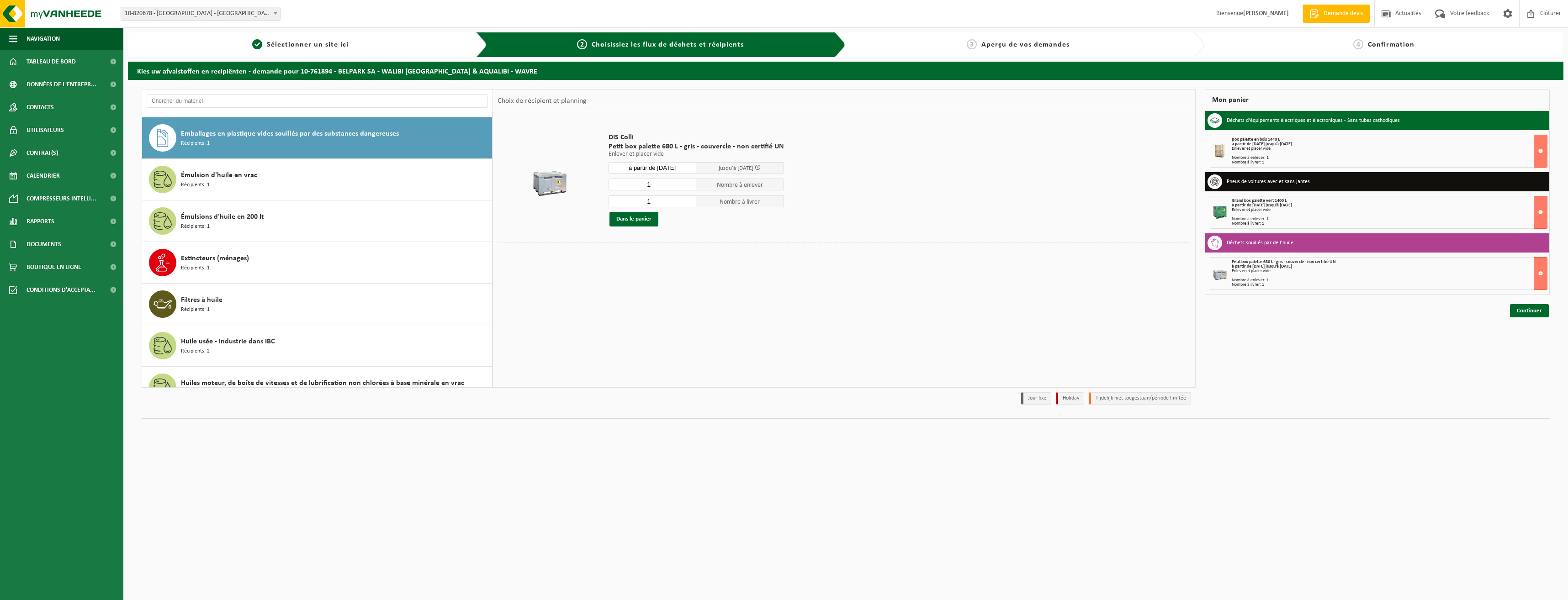
scroll to position [626, 0]
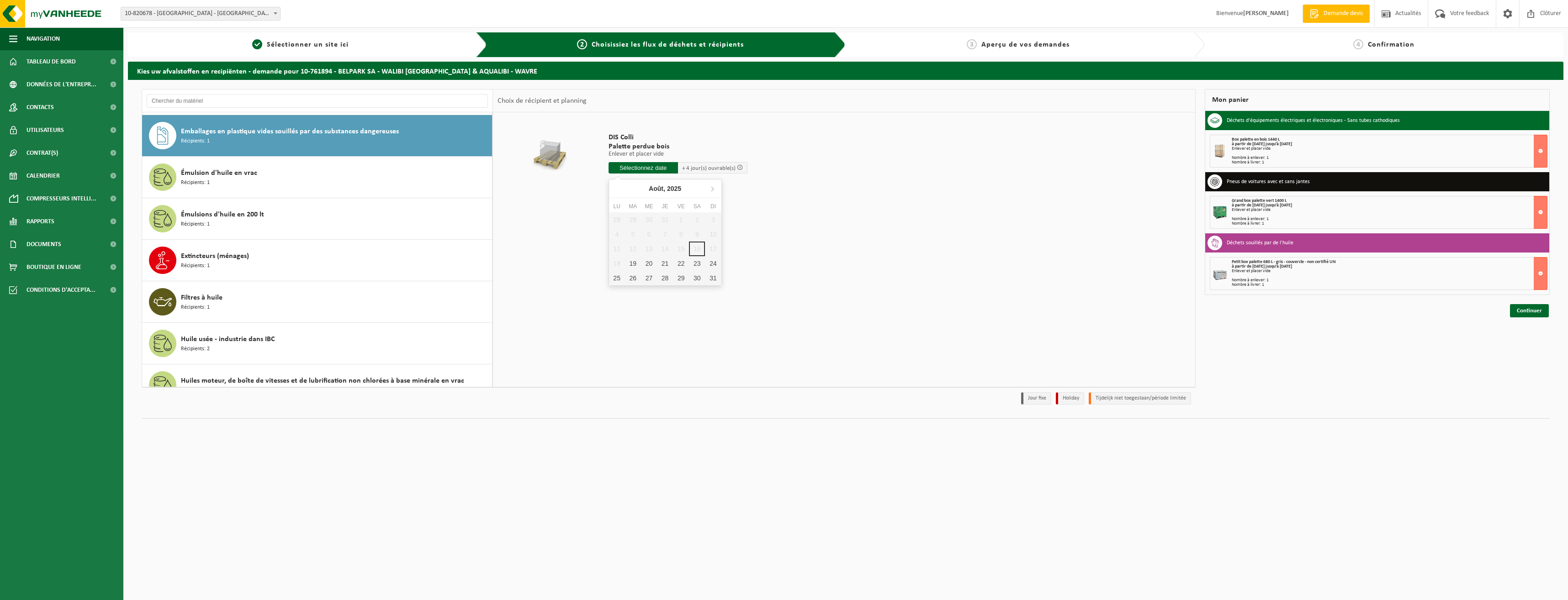
click at [637, 169] on input "text" at bounding box center [643, 167] width 69 height 12
click at [635, 261] on div "19" at bounding box center [633, 263] width 16 height 15
type input "à partir de 2025-08-19"
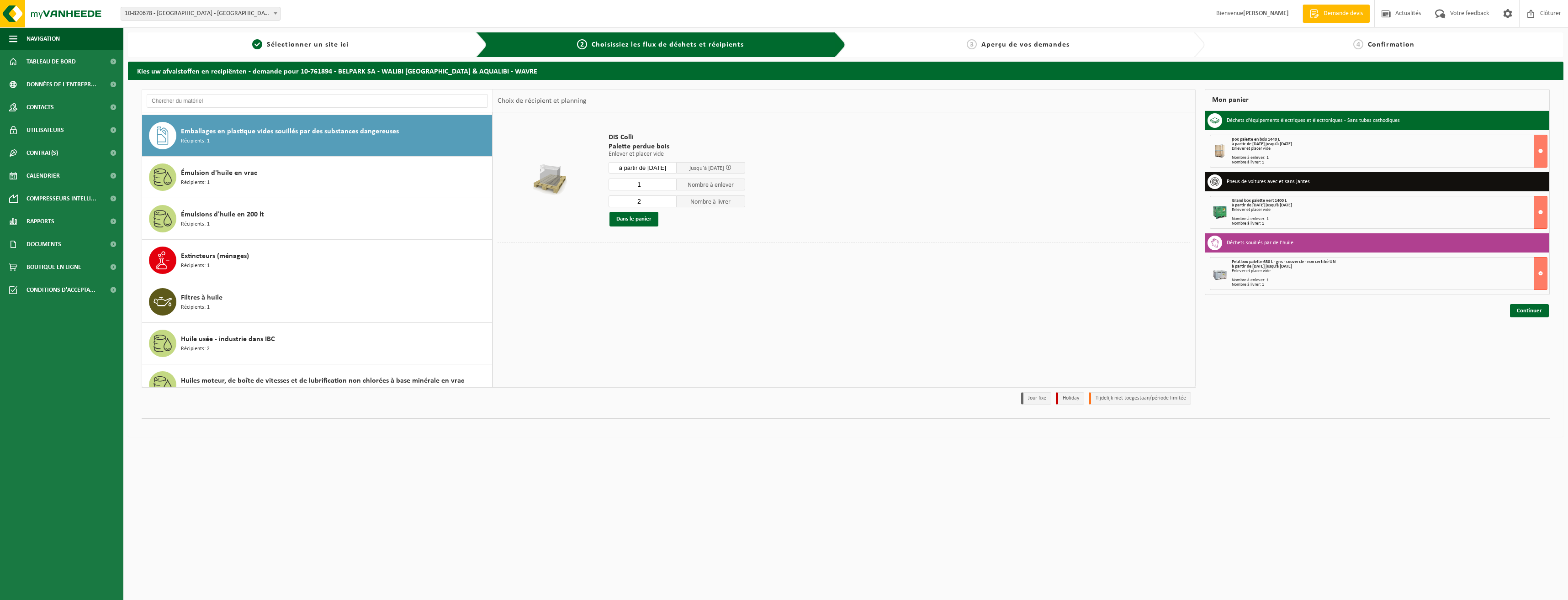
type input "1"
click at [668, 187] on input "1" at bounding box center [643, 184] width 69 height 12
type input "1"
click at [670, 204] on input "1" at bounding box center [643, 201] width 69 height 12
click at [640, 218] on button "Dans le panier" at bounding box center [634, 219] width 49 height 15
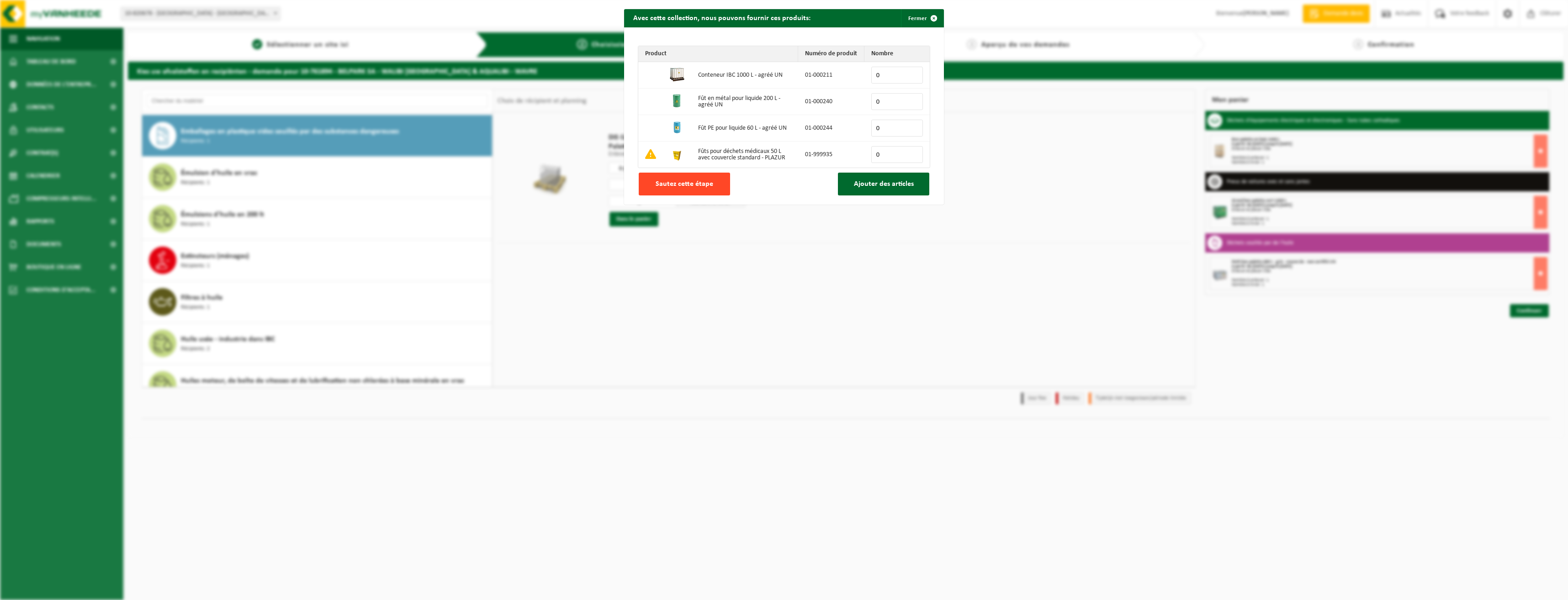
click at [649, 181] on button "Sautez cette étape" at bounding box center [684, 184] width 91 height 23
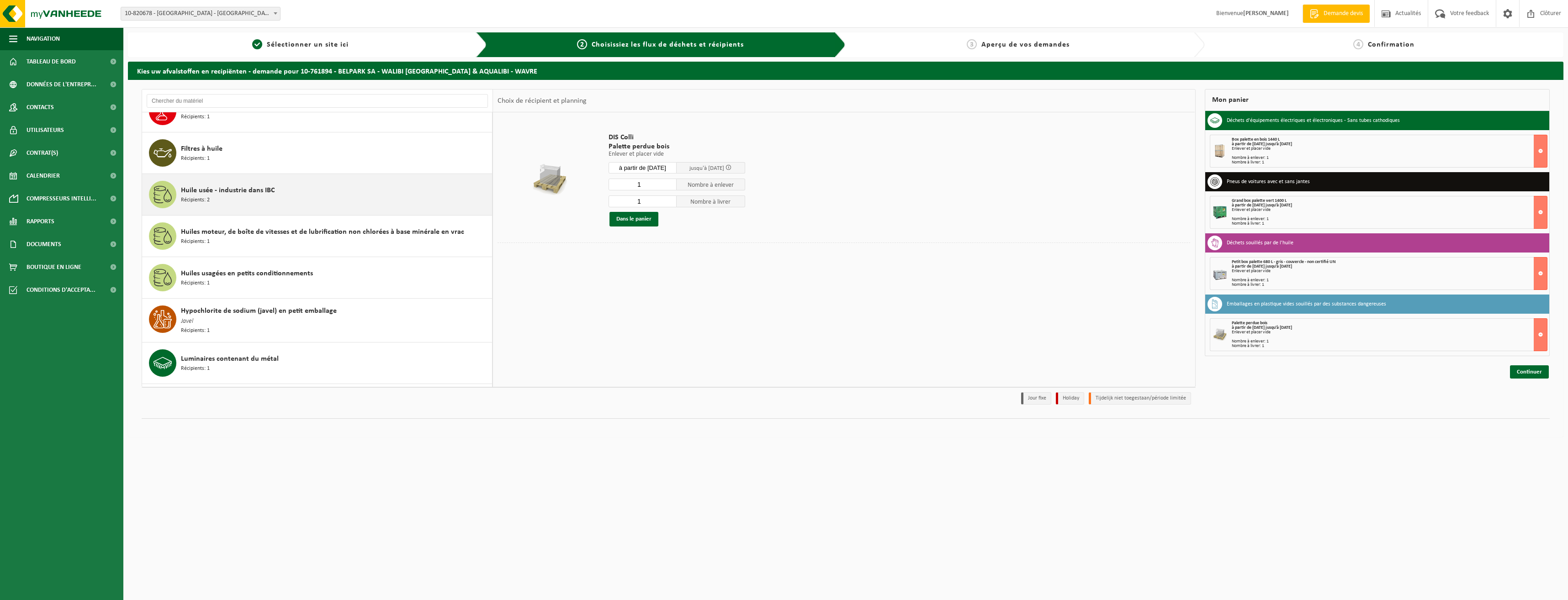
scroll to position [808, 0]
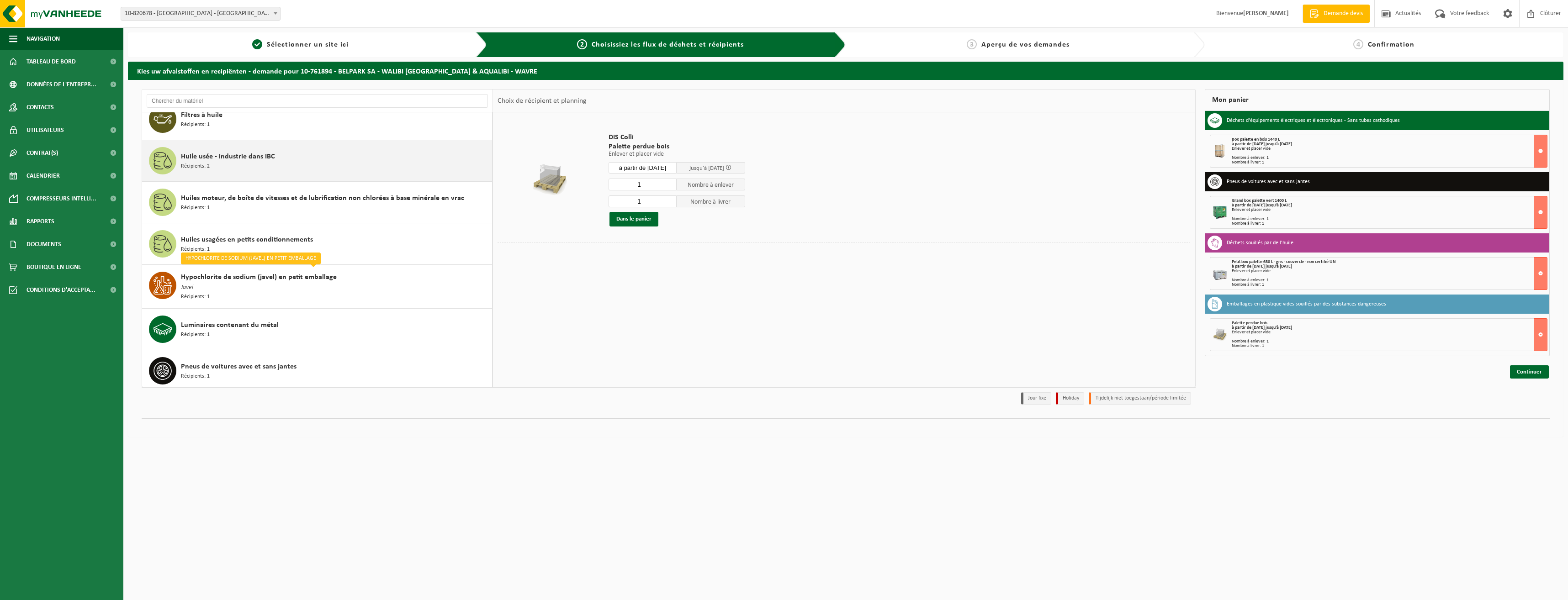
click at [331, 169] on div "Huile usée - industrie dans IBC Récipients: 2" at bounding box center [335, 161] width 309 height 27
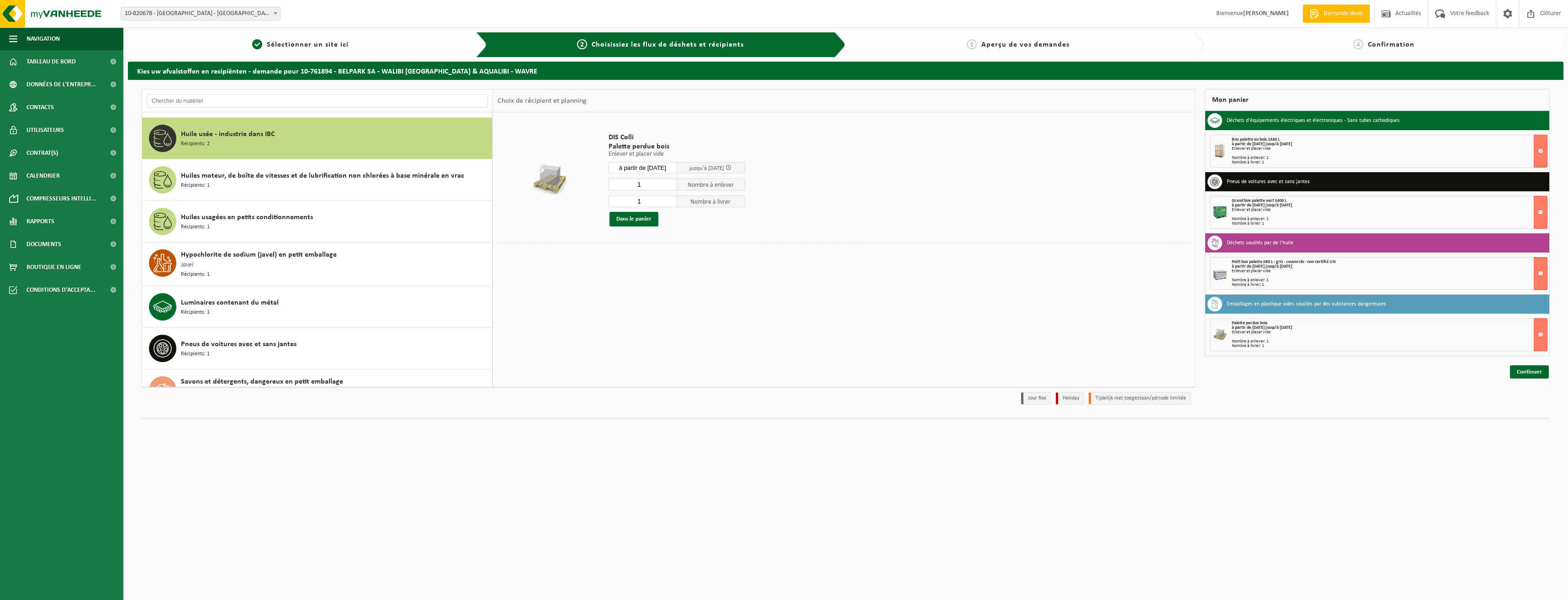
scroll to position [833, 0]
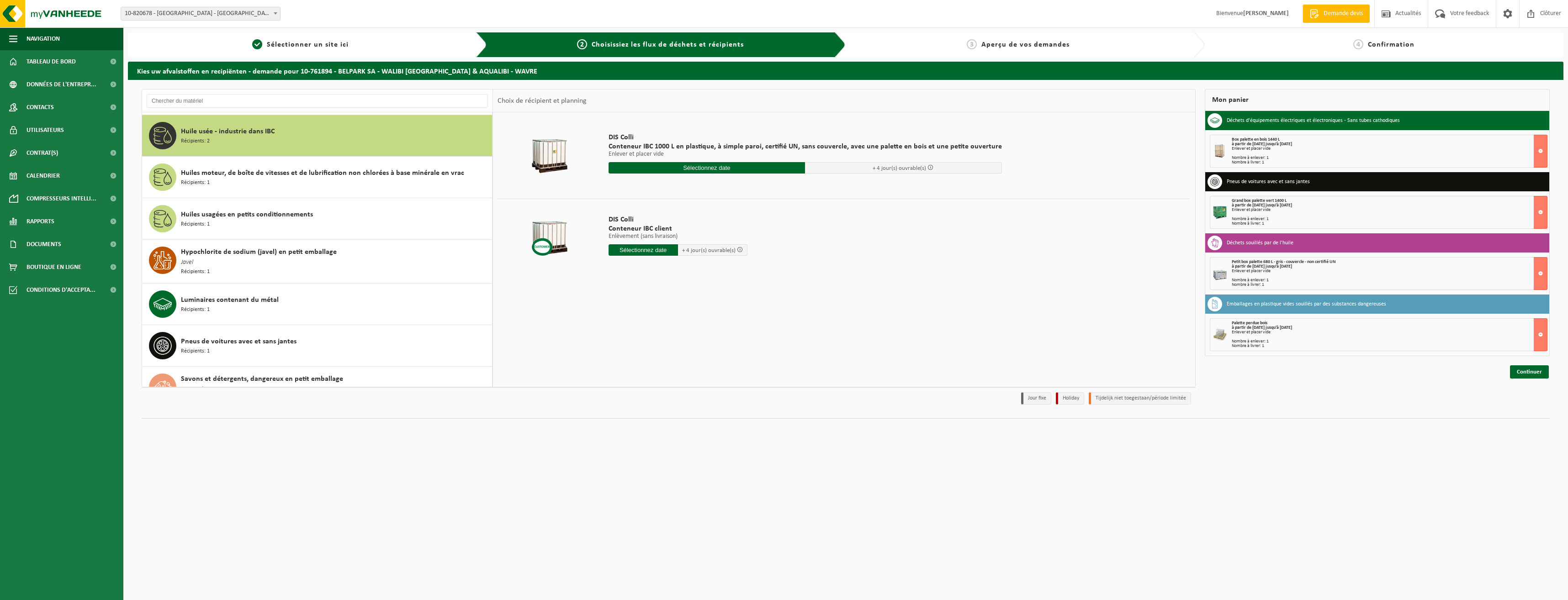
click at [665, 249] on input "text" at bounding box center [643, 250] width 69 height 12
click at [633, 343] on div "19" at bounding box center [633, 346] width 16 height 15
type input "à partir de 2025-08-19"
type input "2"
click at [668, 263] on input "2" at bounding box center [639, 267] width 60 height 12
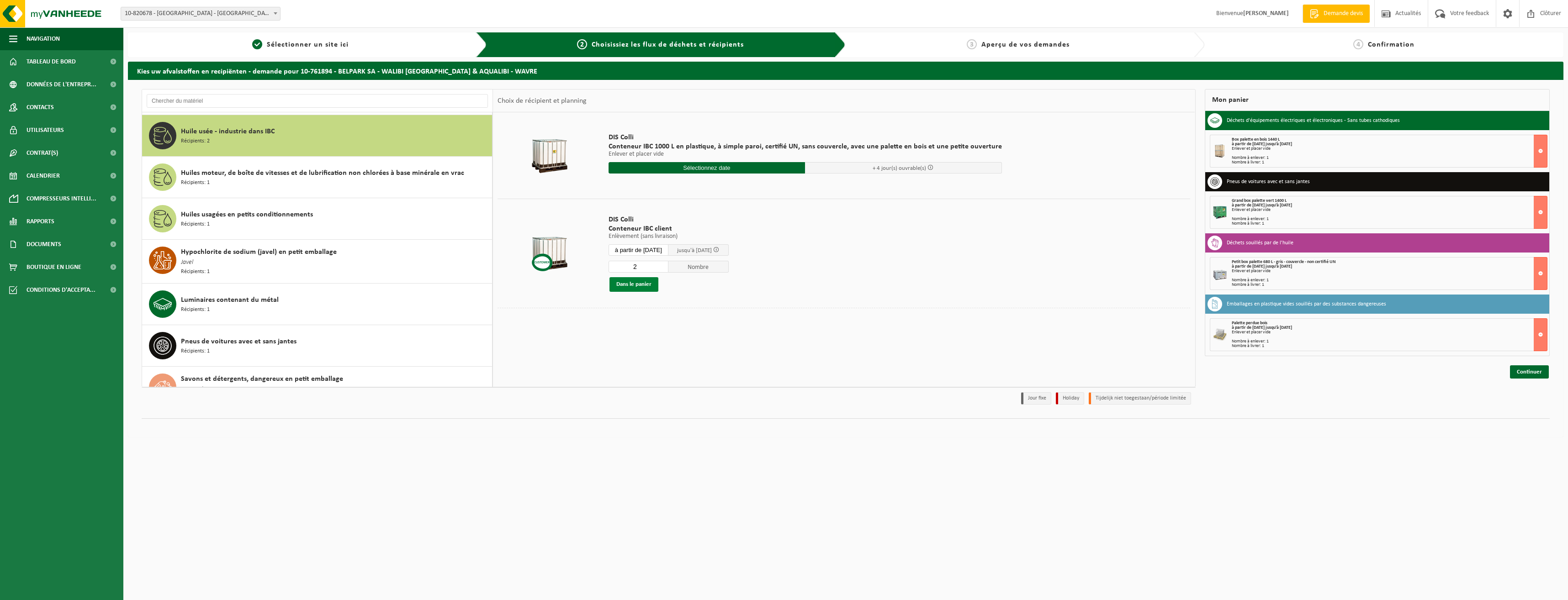
click at [648, 282] on button "Dans le panier" at bounding box center [634, 285] width 49 height 15
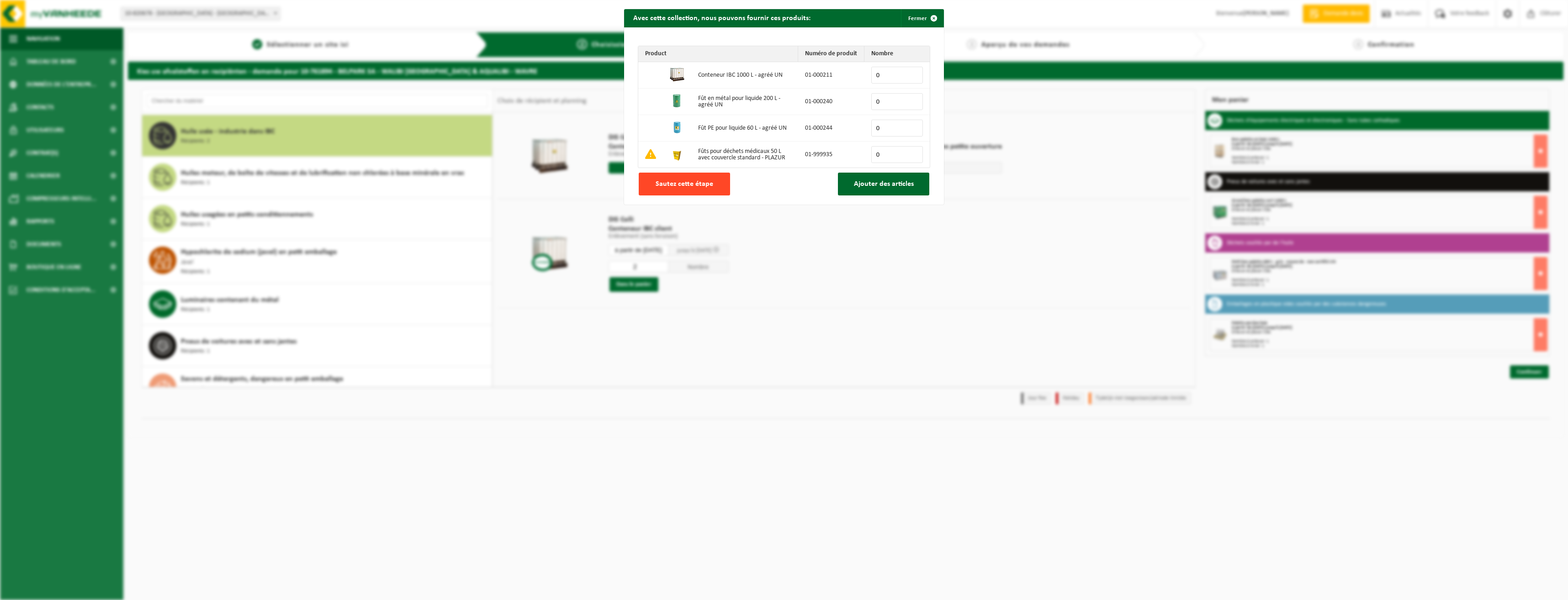
click at [701, 183] on span "Sautez cette étape" at bounding box center [684, 184] width 58 height 7
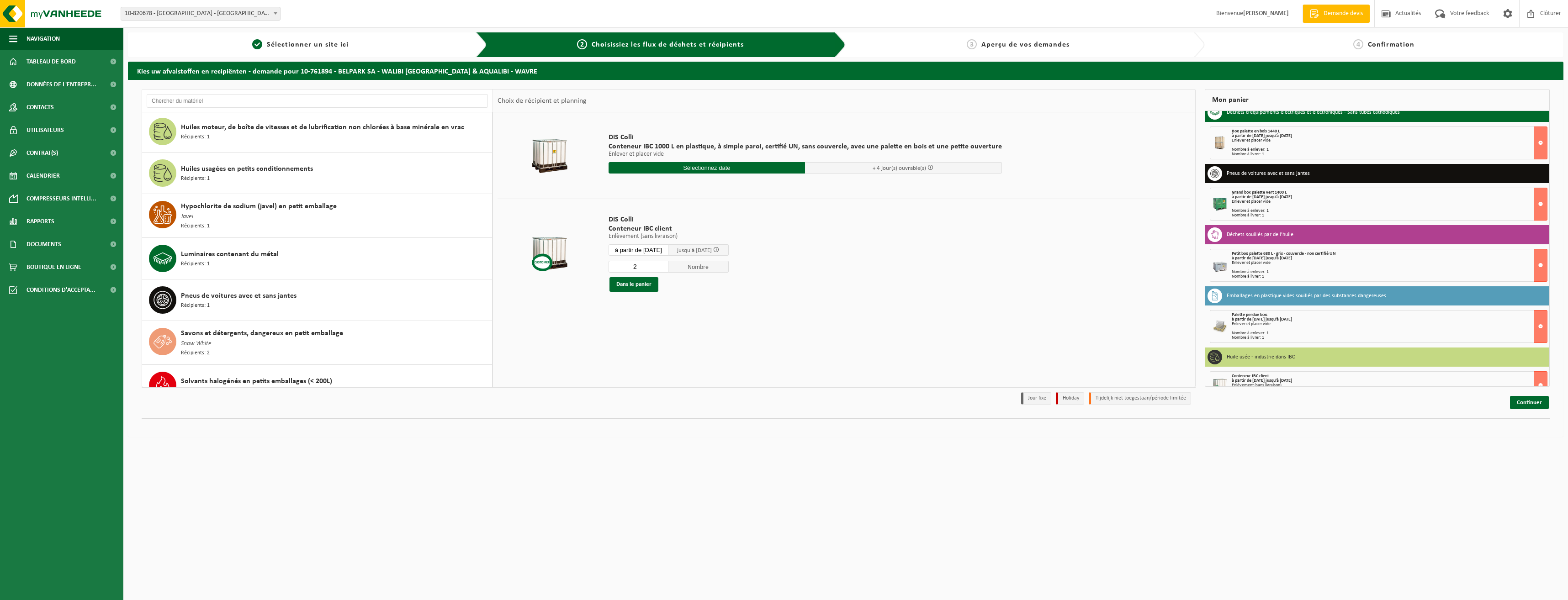
scroll to position [0, 0]
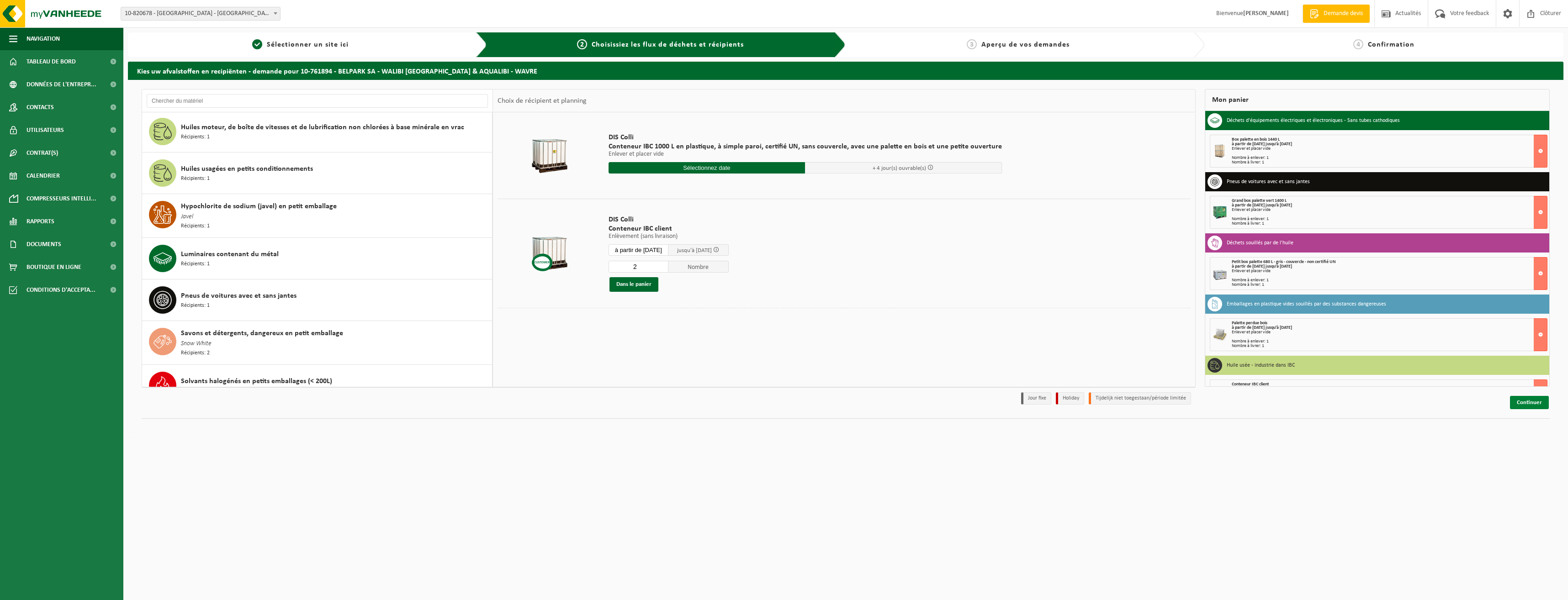
click at [1533, 399] on link "Continuer" at bounding box center [1530, 403] width 39 height 13
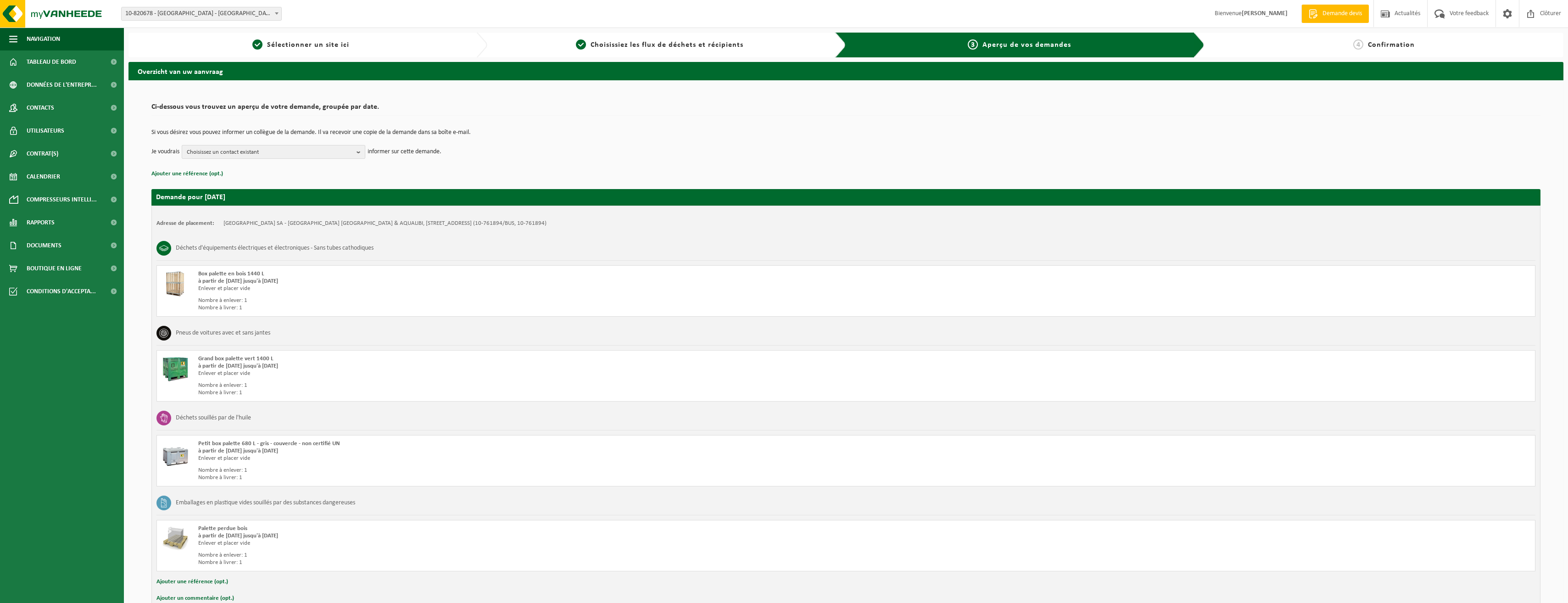
click at [363, 150] on b "button" at bounding box center [361, 152] width 9 height 13
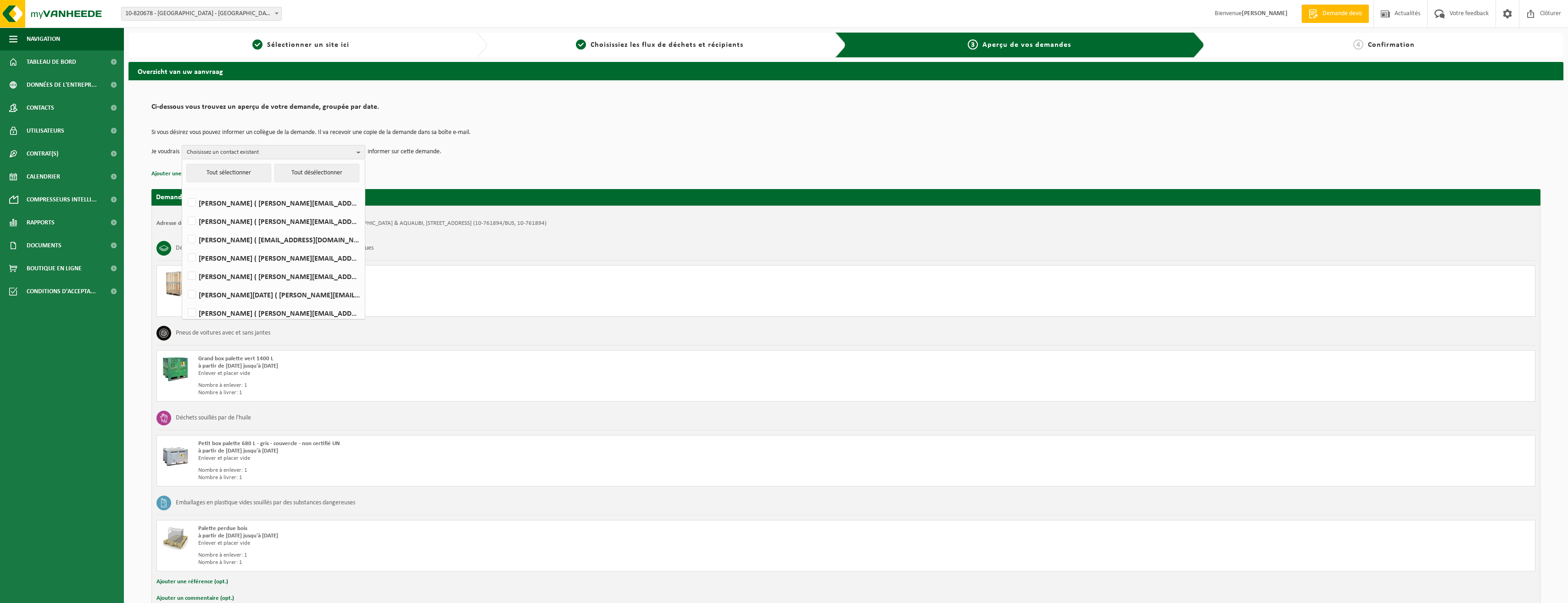
click at [639, 139] on td "Si vous désirez vous pouvez informer un collègue de la demande. Il va recevoir …" at bounding box center [846, 138] width 1389 height 16
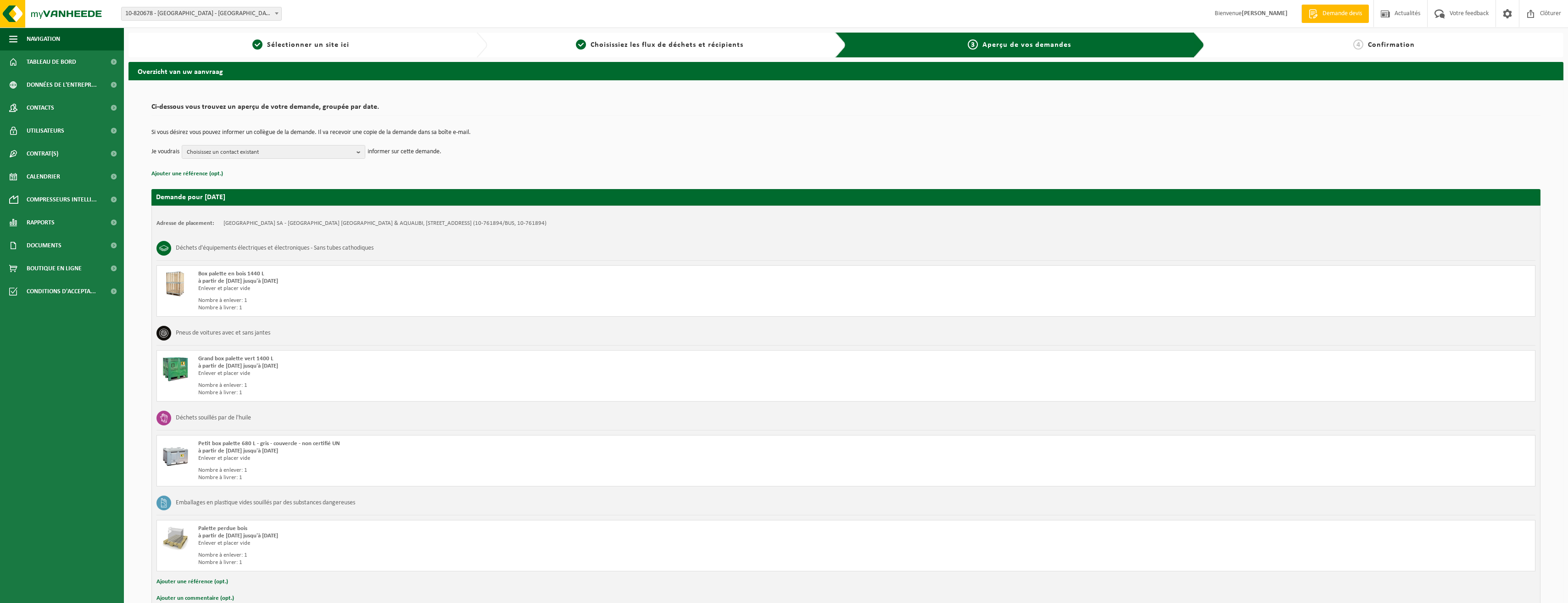
click at [380, 171] on p "Ajouter une référence (opt.)" at bounding box center [846, 174] width 1389 height 12
click at [1390, 44] on span "Confirmation" at bounding box center [1391, 45] width 47 height 7
click at [222, 195] on strong "Demande pour [DATE]" at bounding box center [190, 198] width 69 height 7
click at [359, 152] on b "button" at bounding box center [361, 152] width 9 height 13
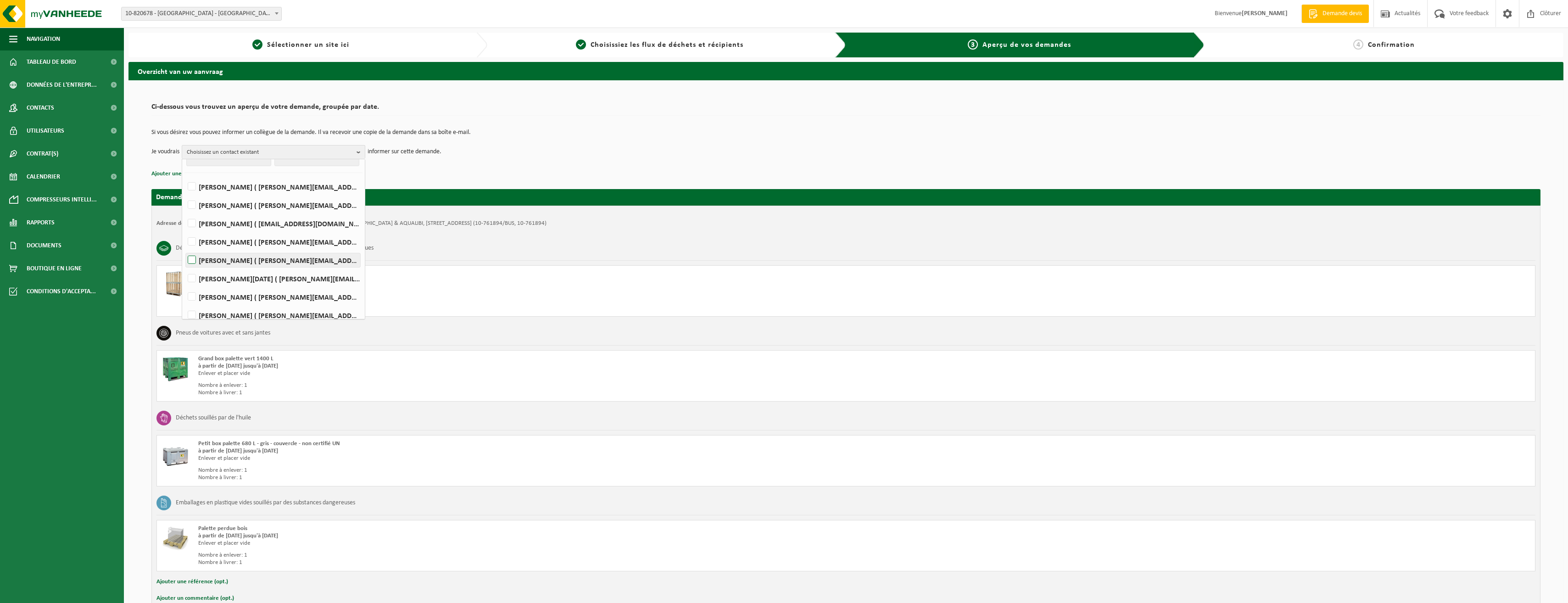
scroll to position [42, 0]
click at [299, 218] on label "[PERSON_NAME] ( [PERSON_NAME][EMAIL_ADDRESS][DOMAIN_NAME] )" at bounding box center [273, 216] width 174 height 14
click at [185, 205] on input "[PERSON_NAME] ( [PERSON_NAME][EMAIL_ADDRESS][DOMAIN_NAME] )" at bounding box center [184, 204] width 1 height 1
checkbox input "true"
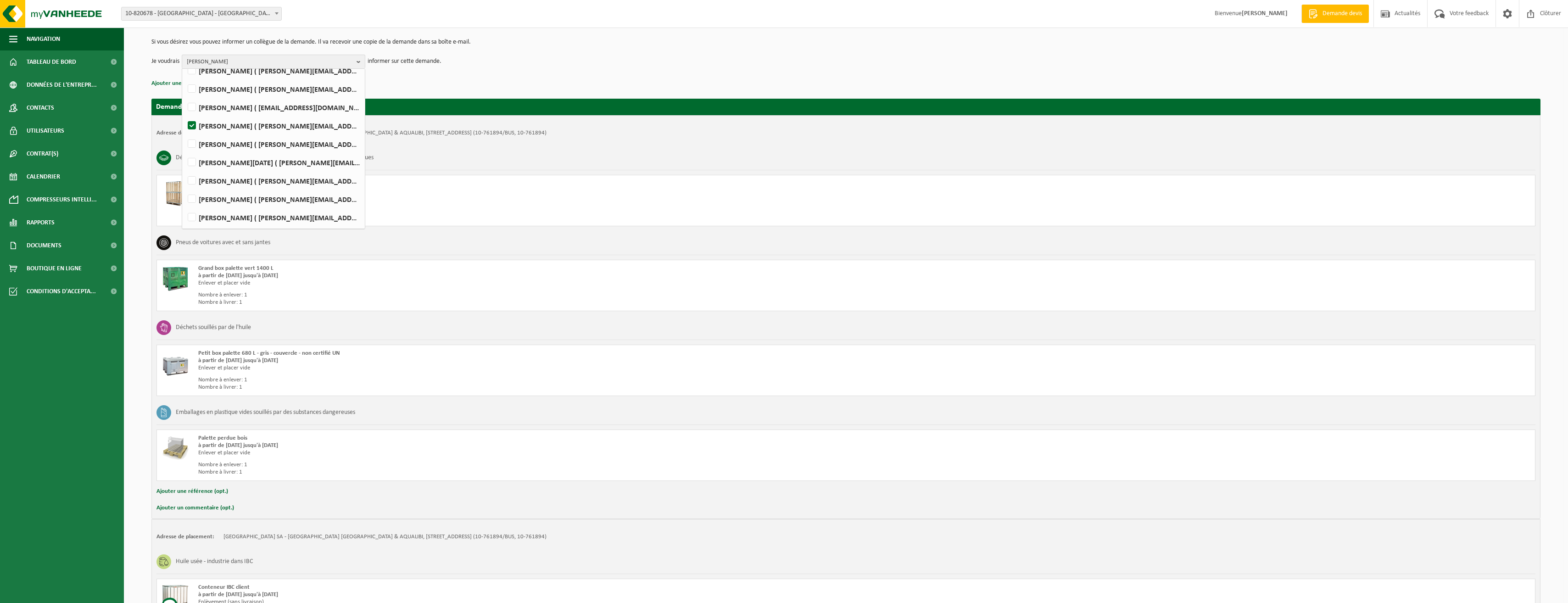
scroll to position [0, 0]
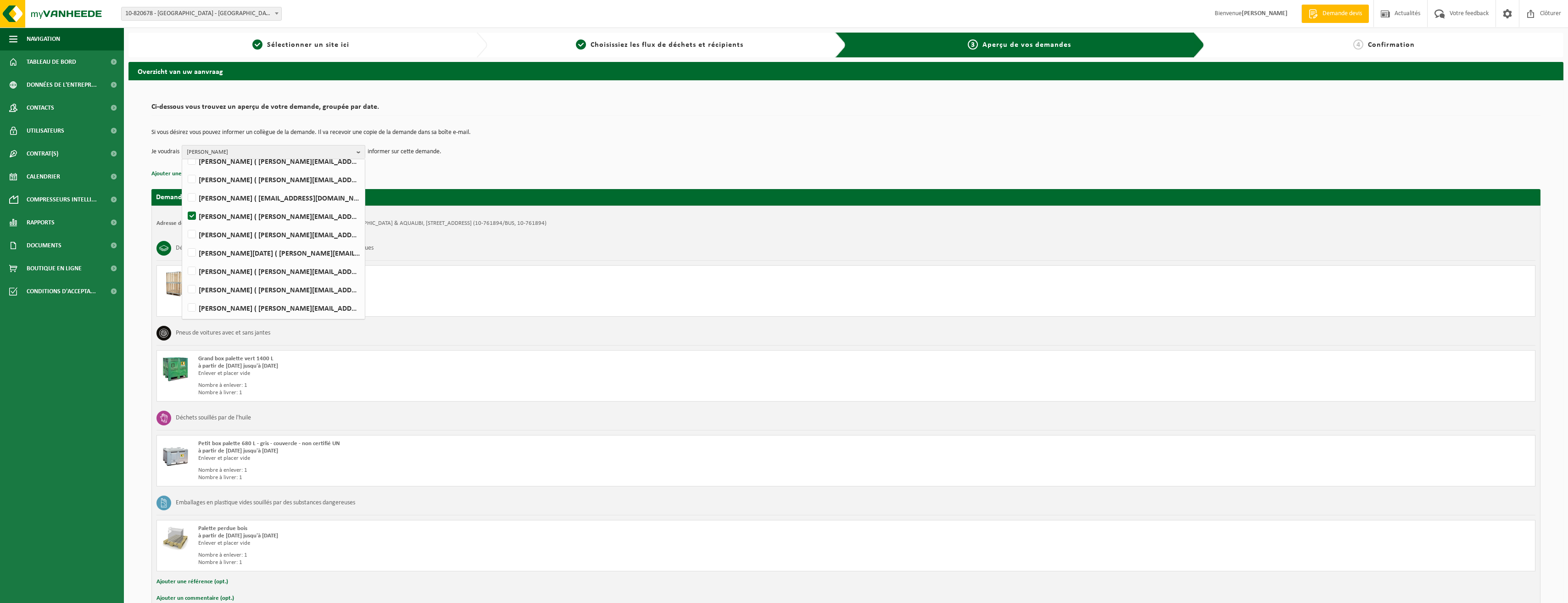
click at [627, 168] on p "Ajouter une référence (opt.)" at bounding box center [846, 174] width 1389 height 12
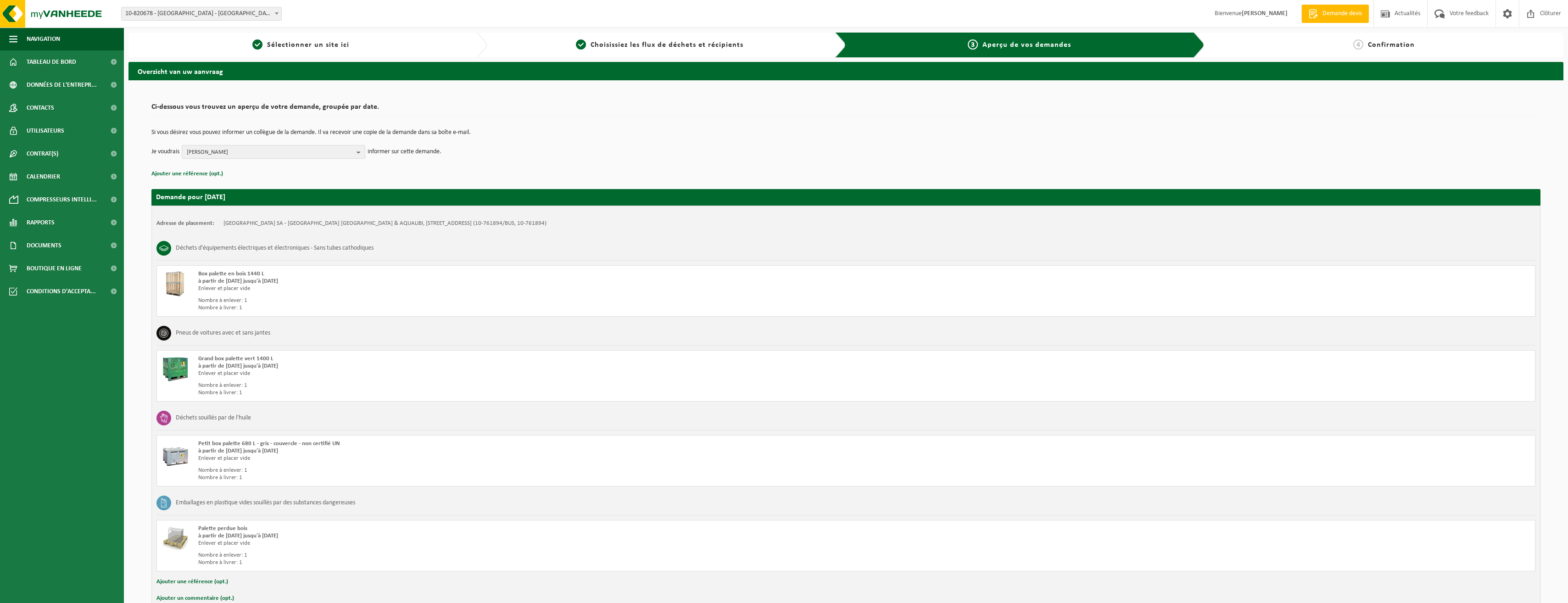
click at [1345, 38] on div "4 Confirmation" at bounding box center [1390, 45] width 372 height 25
click at [1395, 45] on span "Confirmation" at bounding box center [1391, 45] width 47 height 7
